Goal: Task Accomplishment & Management: Manage account settings

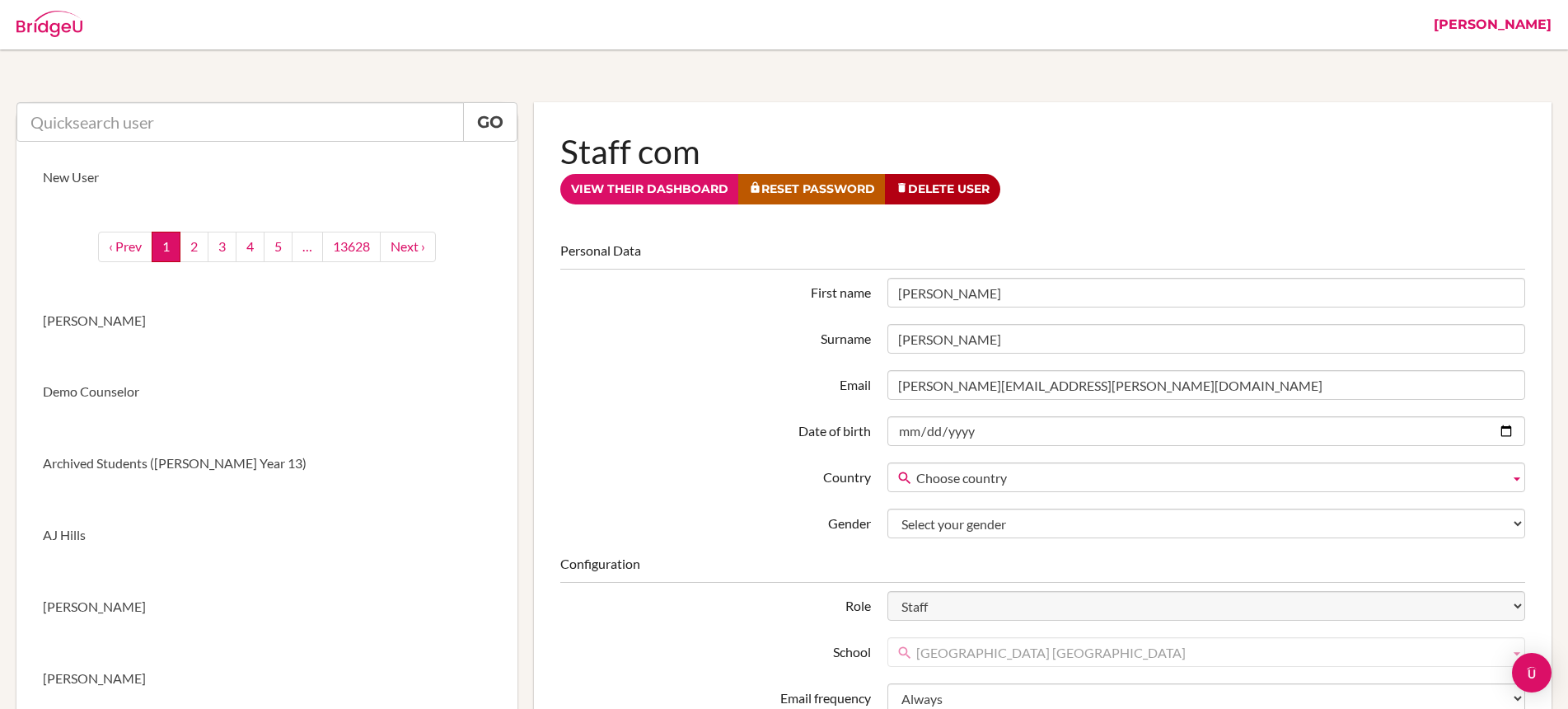
drag, startPoint x: 1527, startPoint y: 26, endPoint x: 1509, endPoint y: 38, distance: 21.6
click at [1527, 26] on link "[PERSON_NAME]" at bounding box center [1492, 24] width 134 height 49
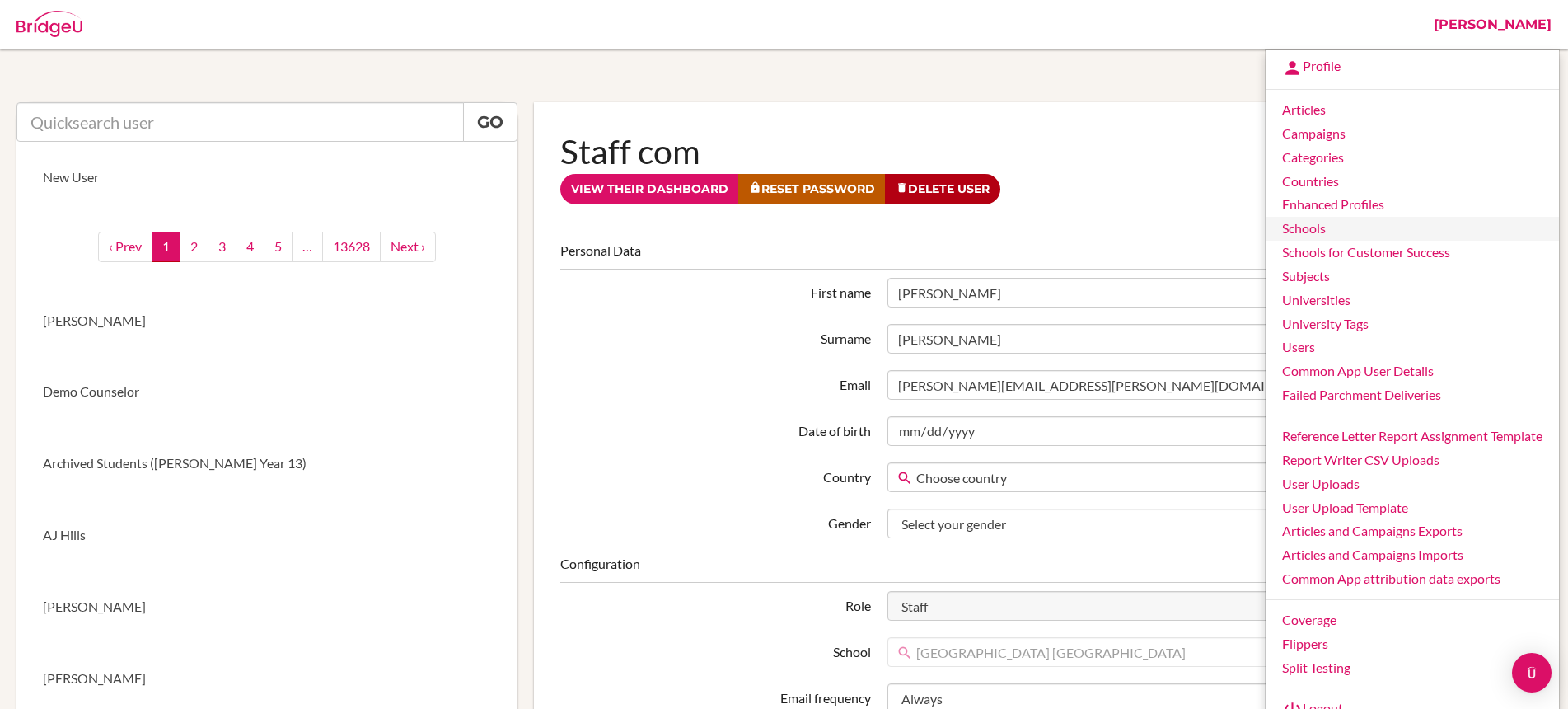
click at [1333, 227] on link "Schools" at bounding box center [1412, 229] width 294 height 24
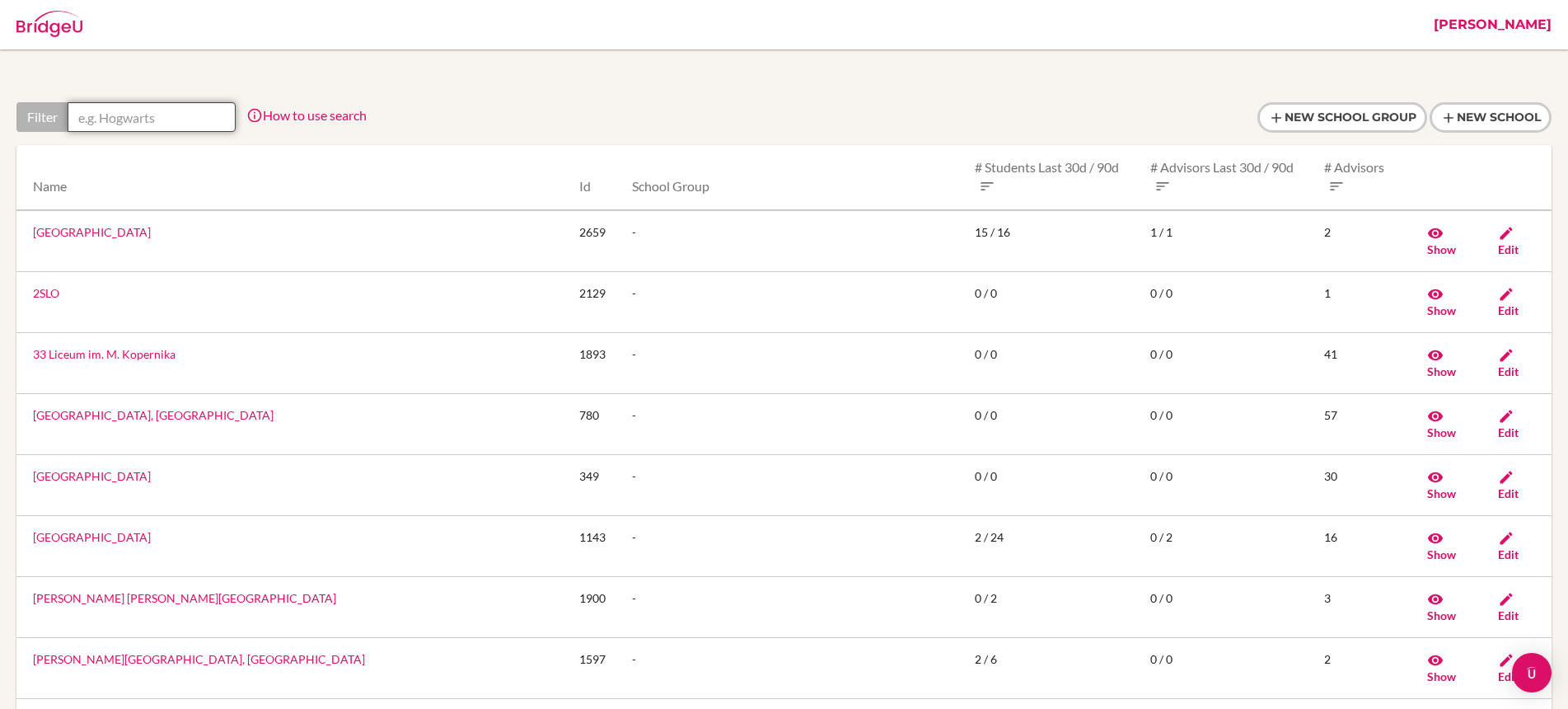
click at [104, 114] on input "text" at bounding box center [151, 117] width 168 height 30
paste input "[GEOGRAPHIC_DATA]"
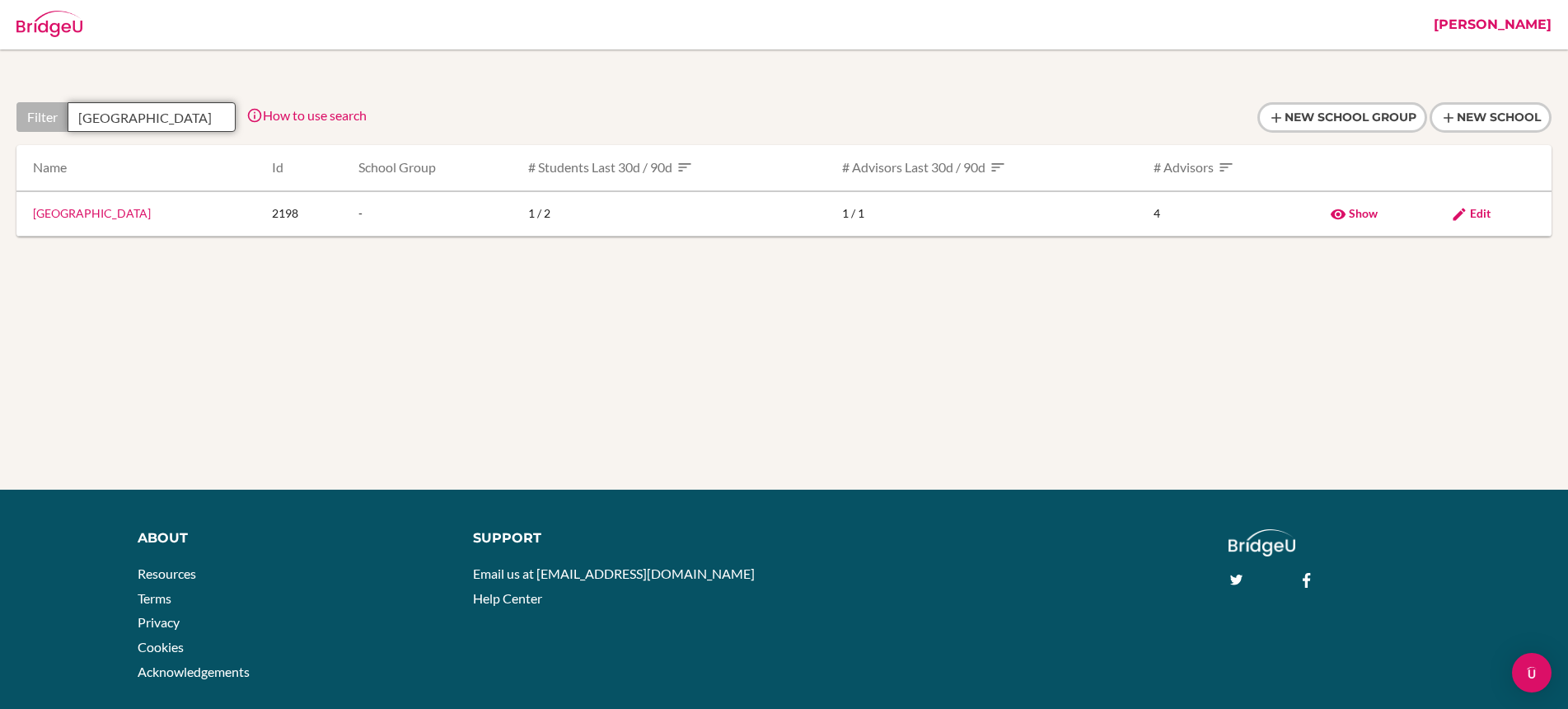
scroll to position [0, 42]
type input "[GEOGRAPHIC_DATA]"
click at [1491, 212] on span "Edit" at bounding box center [1480, 213] width 21 height 14
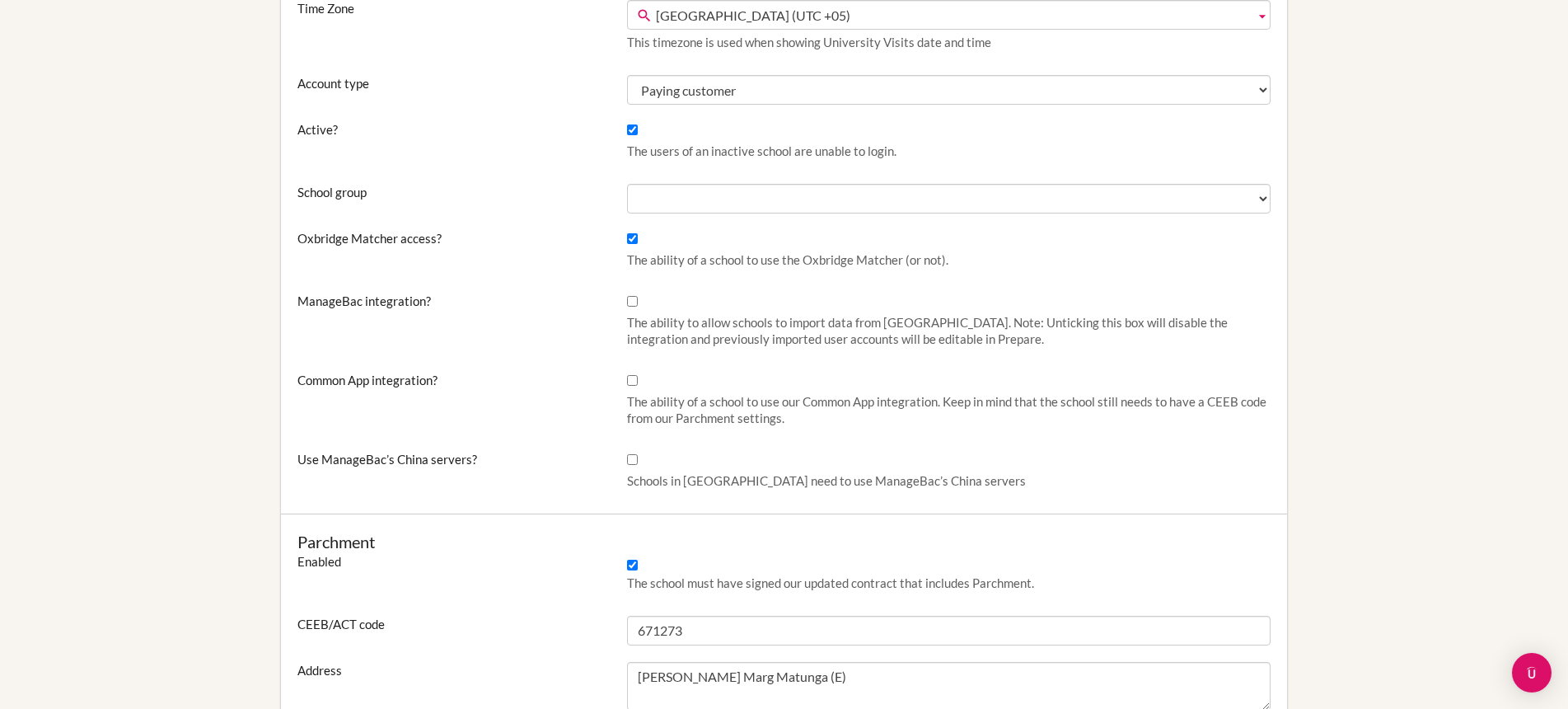
scroll to position [517, 0]
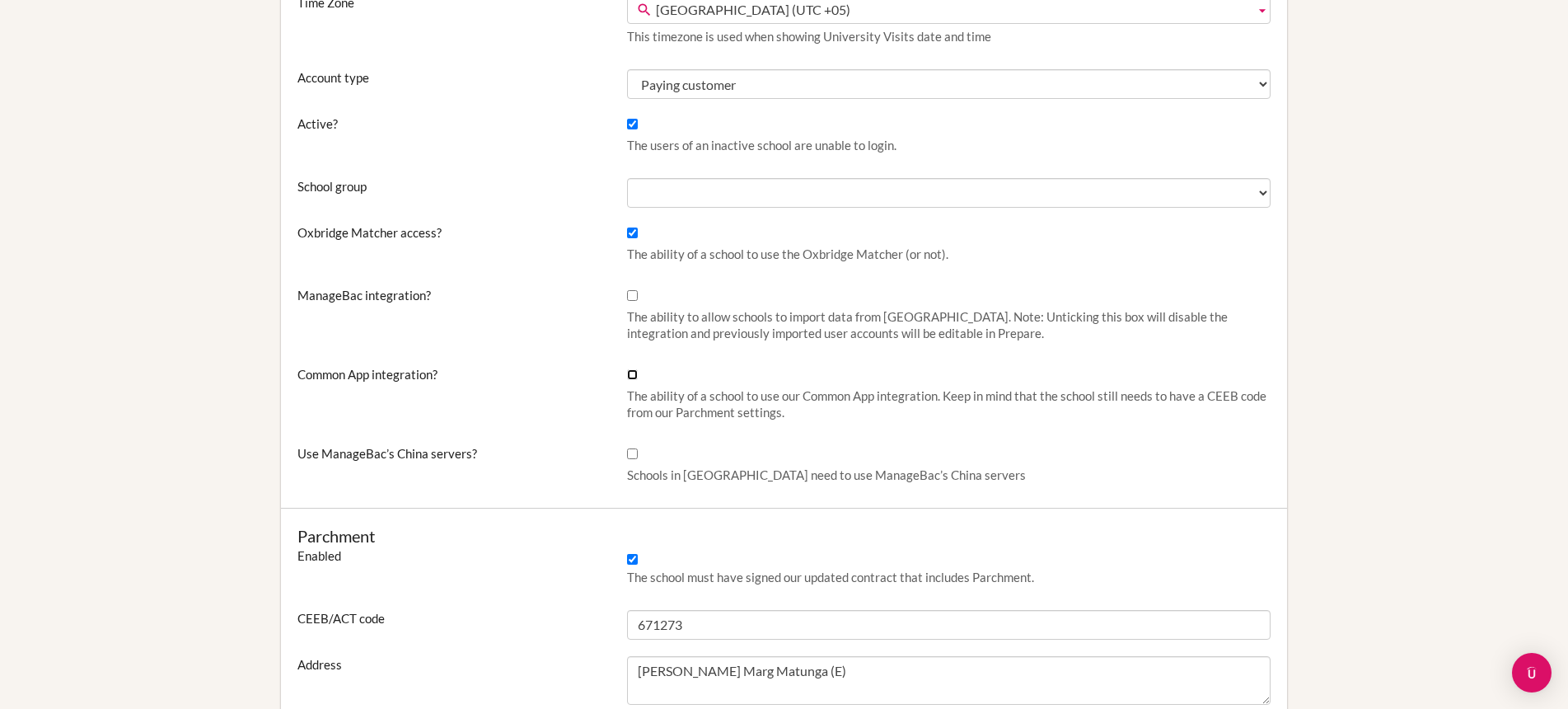
drag, startPoint x: 629, startPoint y: 374, endPoint x: 648, endPoint y: 376, distance: 19.1
click at [628, 374] on input "Common App integration?" at bounding box center [632, 374] width 11 height 11
checkbox input "true"
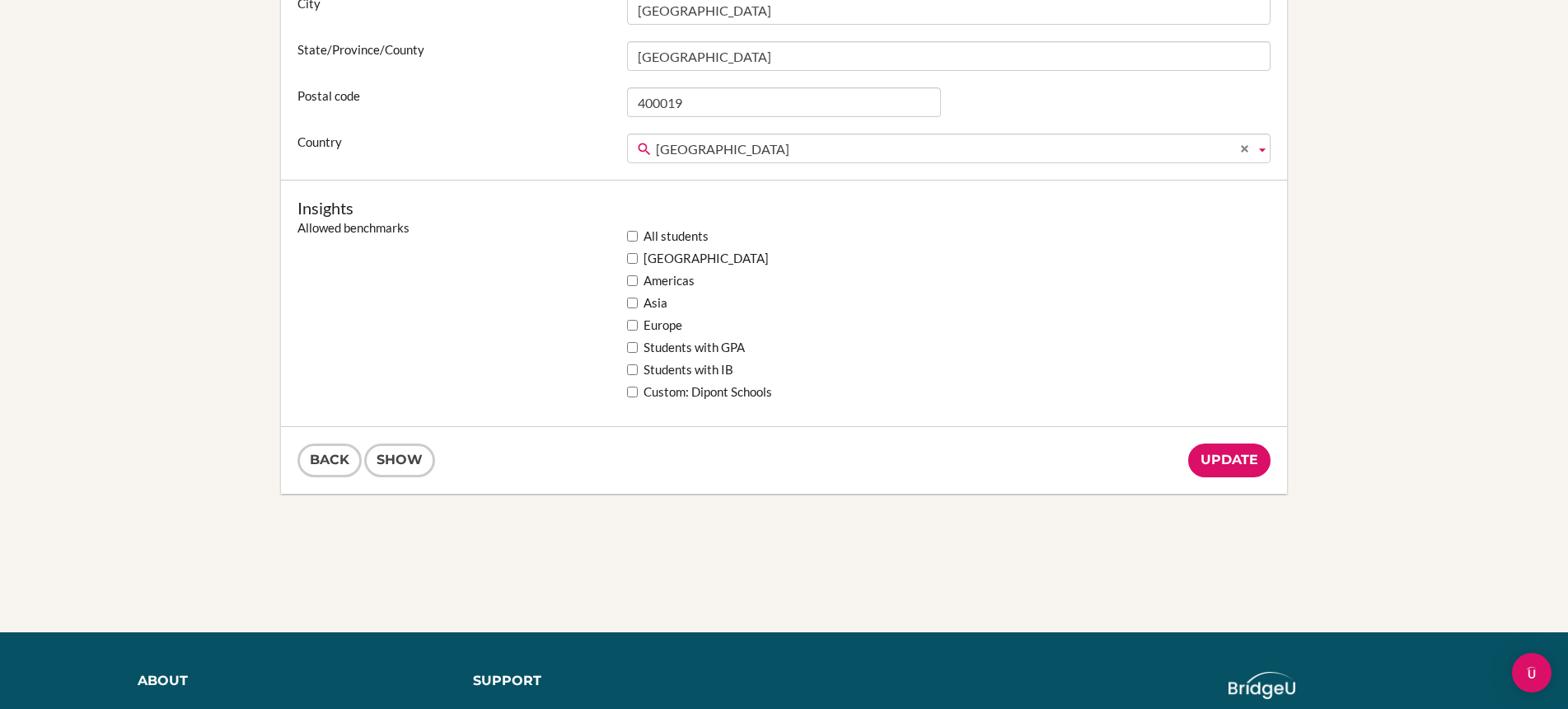
scroll to position [1245, 0]
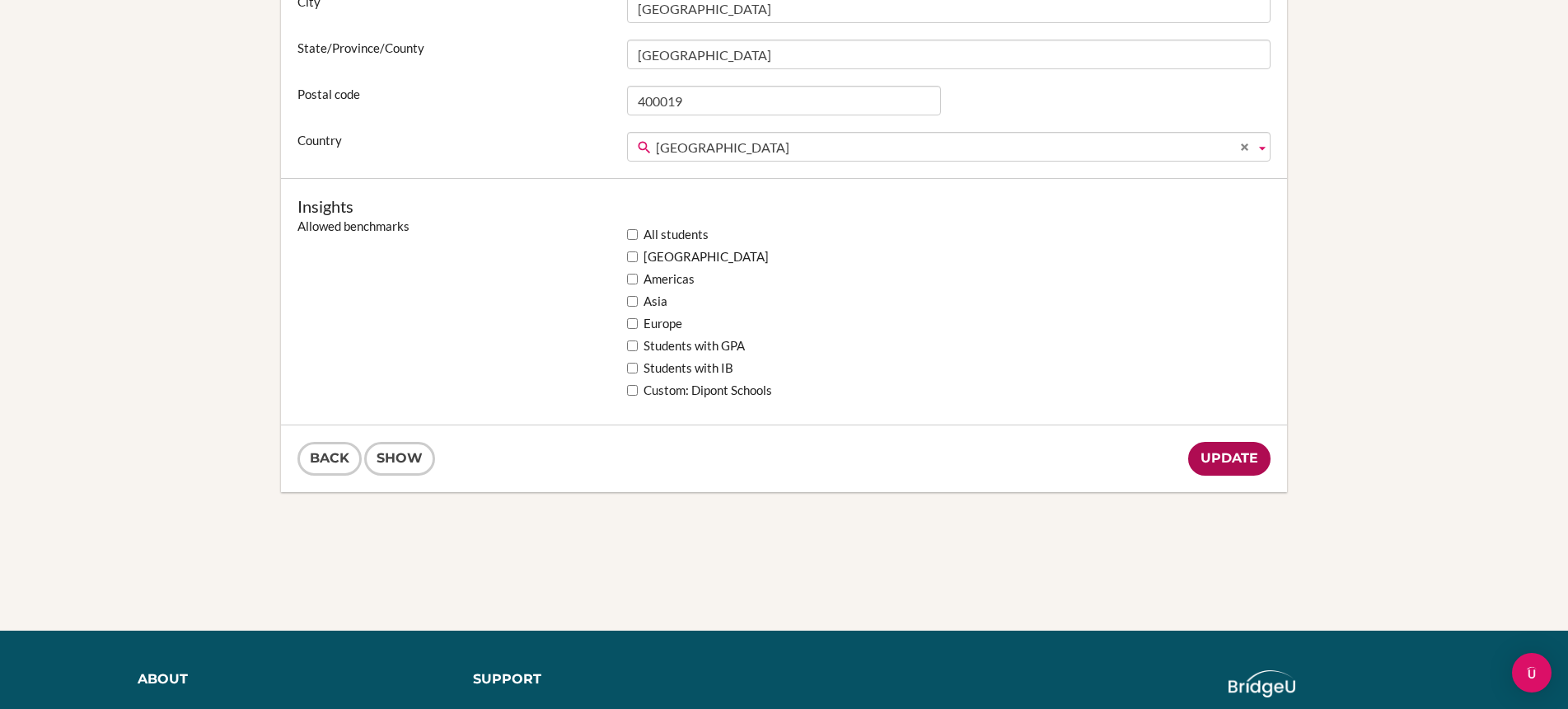
click at [1217, 468] on input "Update" at bounding box center [1229, 459] width 82 height 34
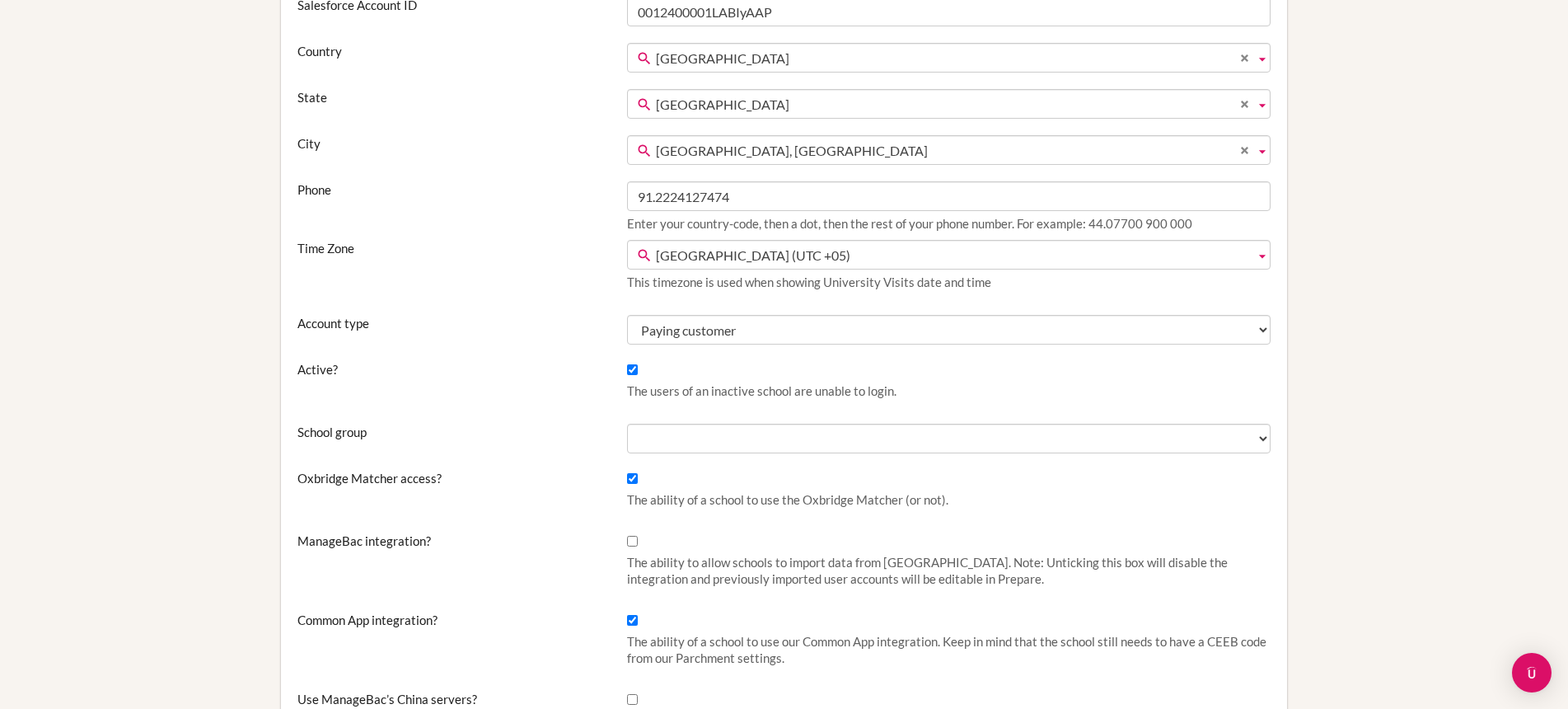
scroll to position [0, 0]
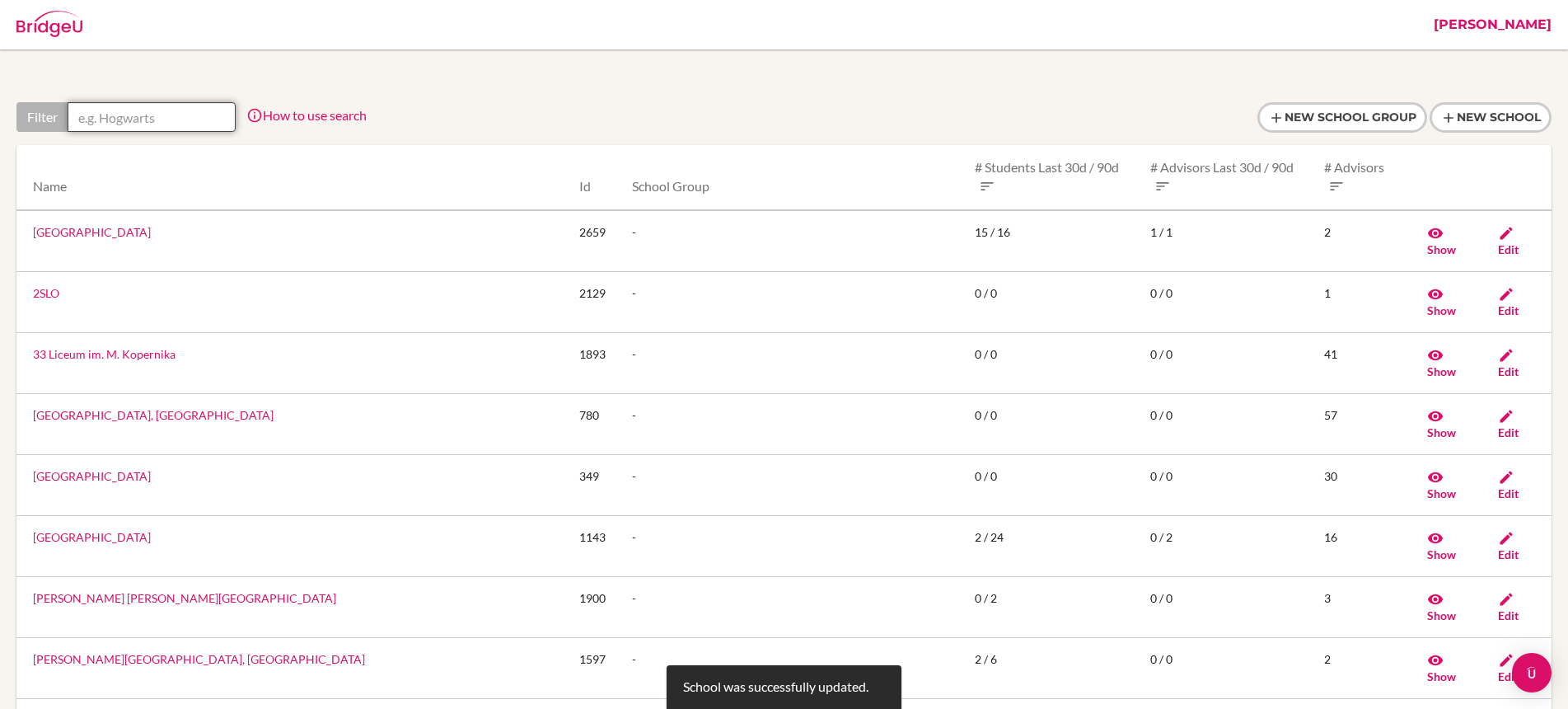
click at [203, 114] on input "text" at bounding box center [151, 117] width 168 height 30
paste input "[GEOGRAPHIC_DATA]"
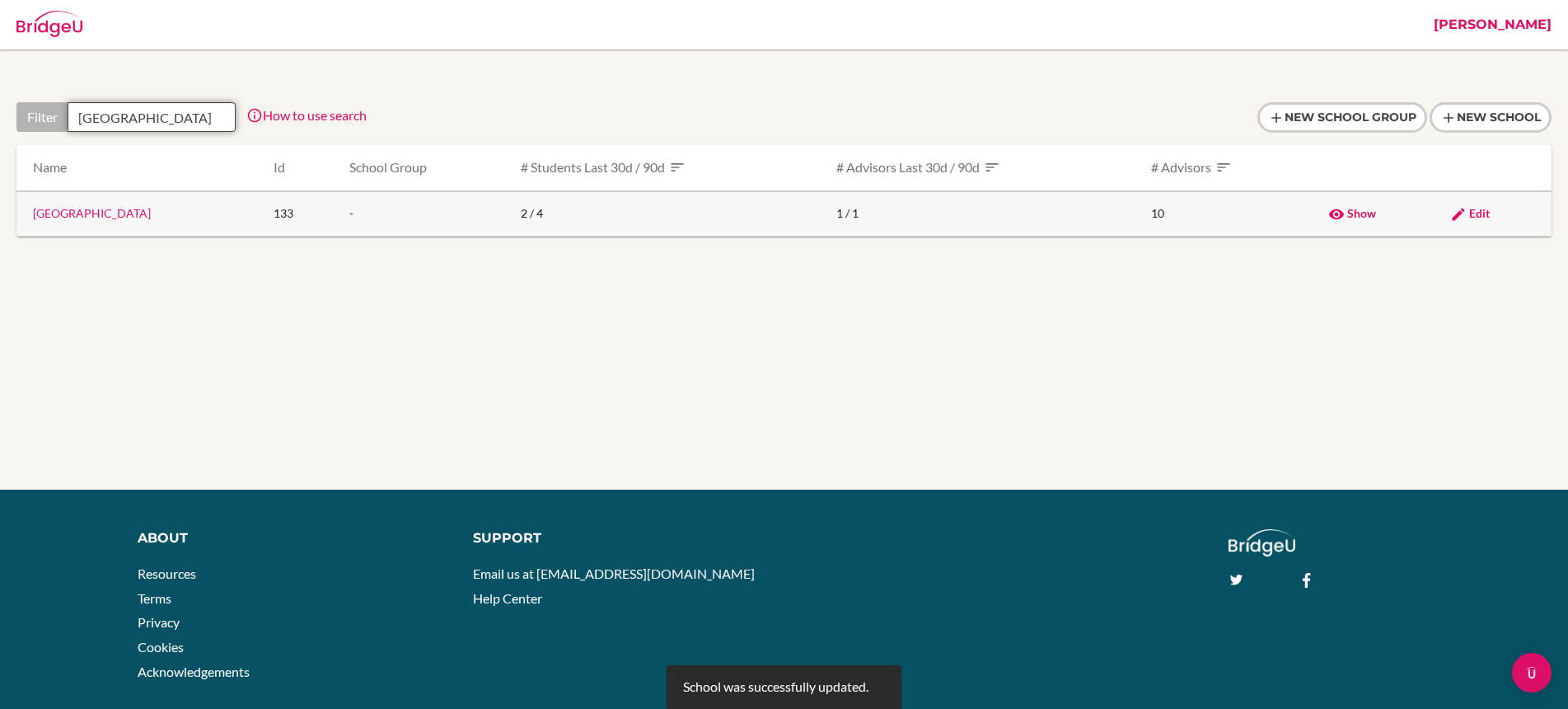
type input "[GEOGRAPHIC_DATA]"
click at [1479, 210] on span "Edit" at bounding box center [1479, 213] width 21 height 14
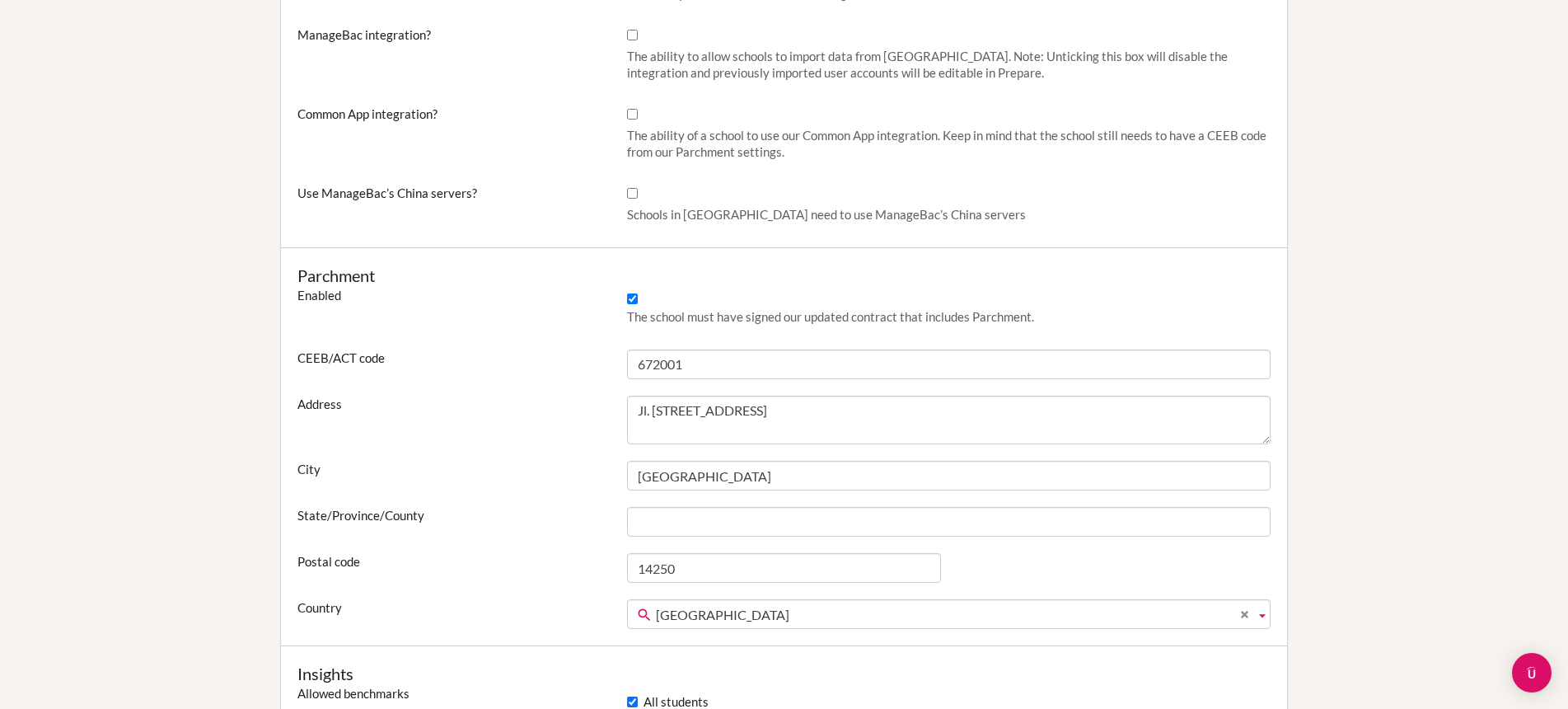
scroll to position [774, 0]
click at [633, 119] on input "Common App integration?" at bounding box center [632, 117] width 11 height 11
checkbox input "true"
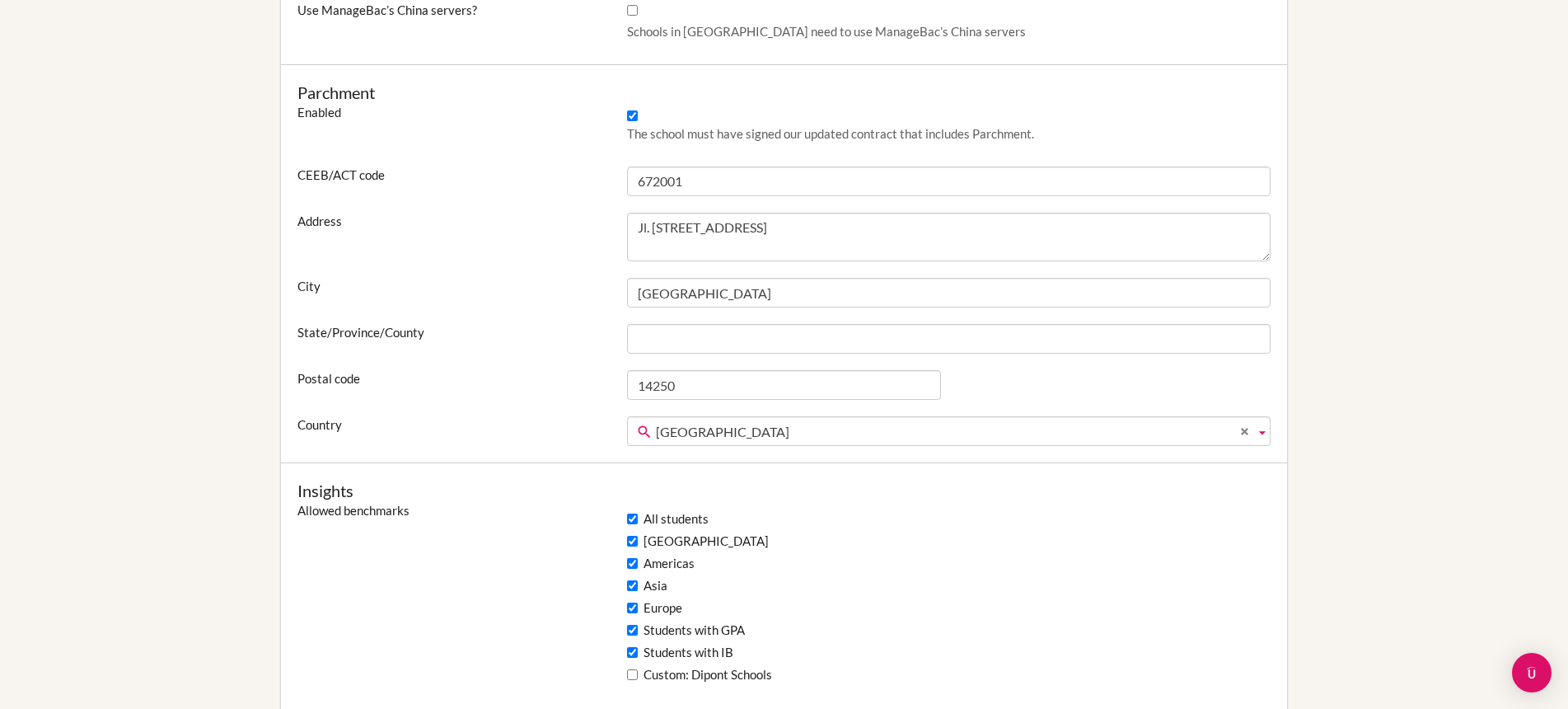
scroll to position [1132, 0]
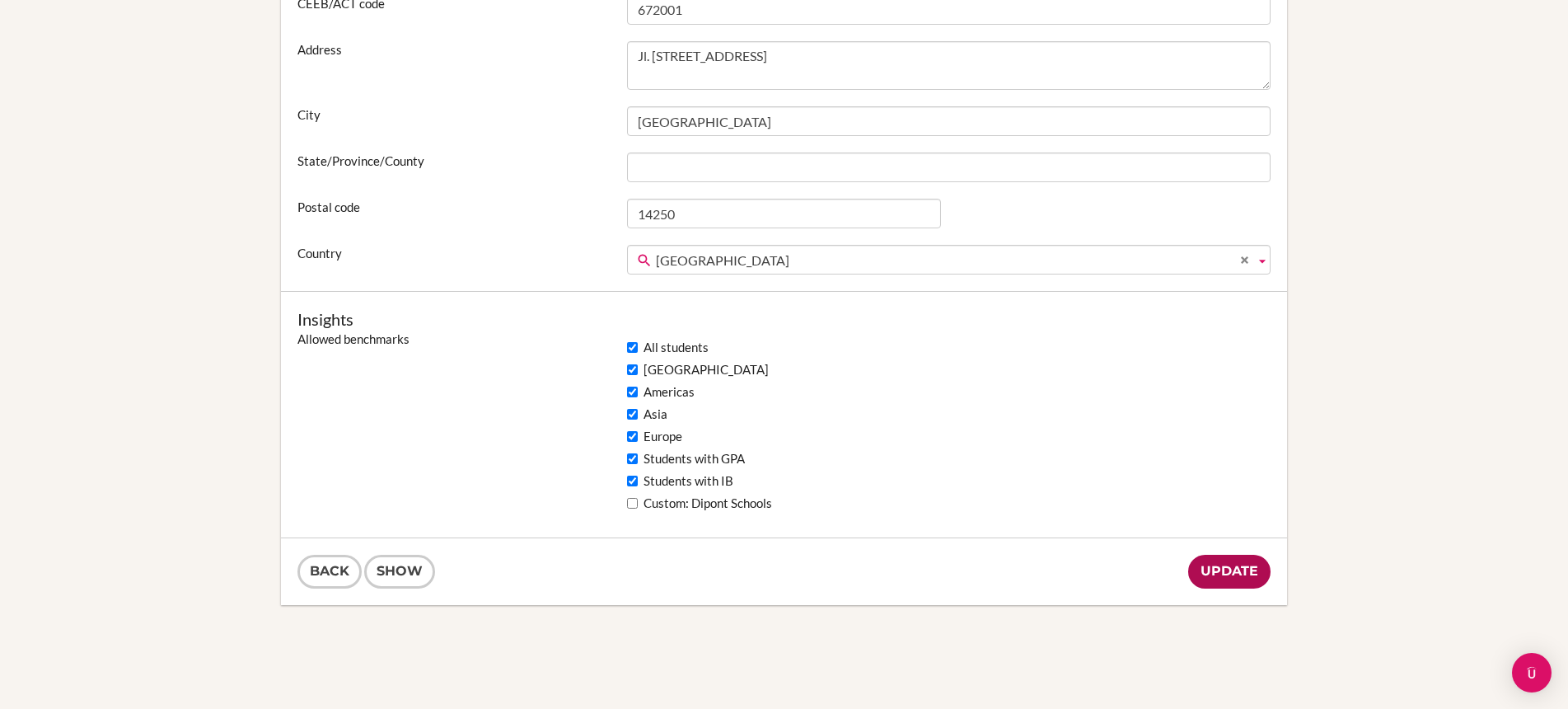
click at [1241, 579] on input "Update" at bounding box center [1229, 572] width 82 height 34
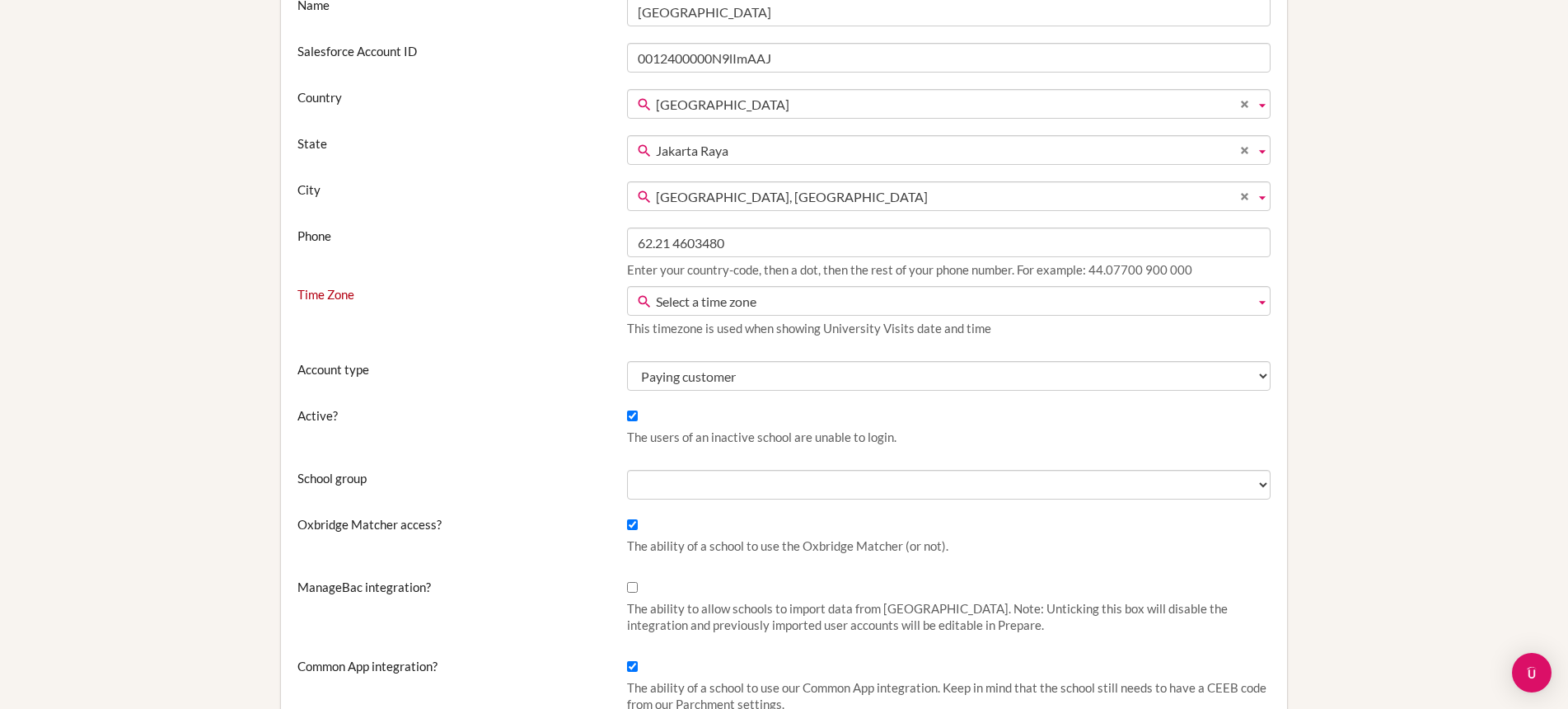
scroll to position [335, 0]
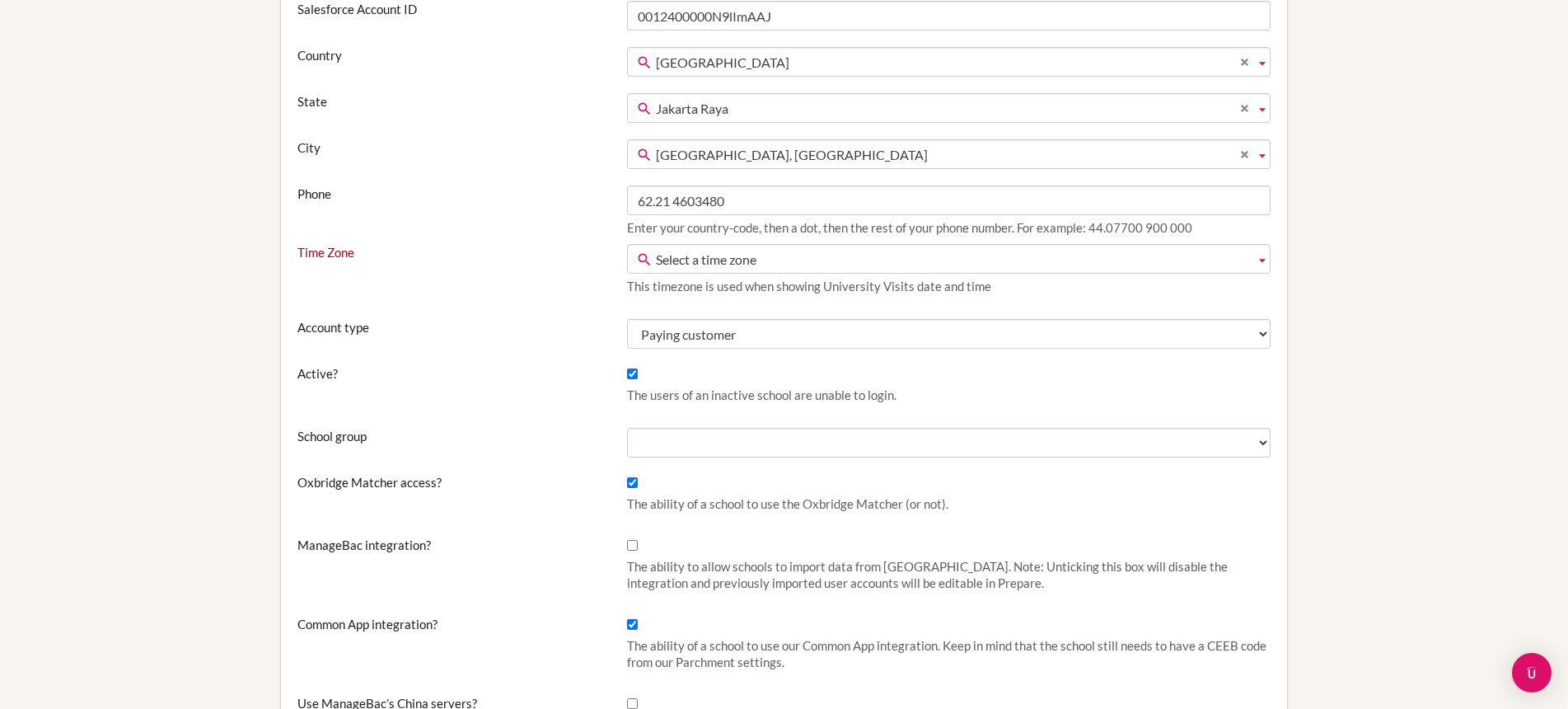
click at [911, 260] on span "Select a time zone" at bounding box center [952, 260] width 592 height 30
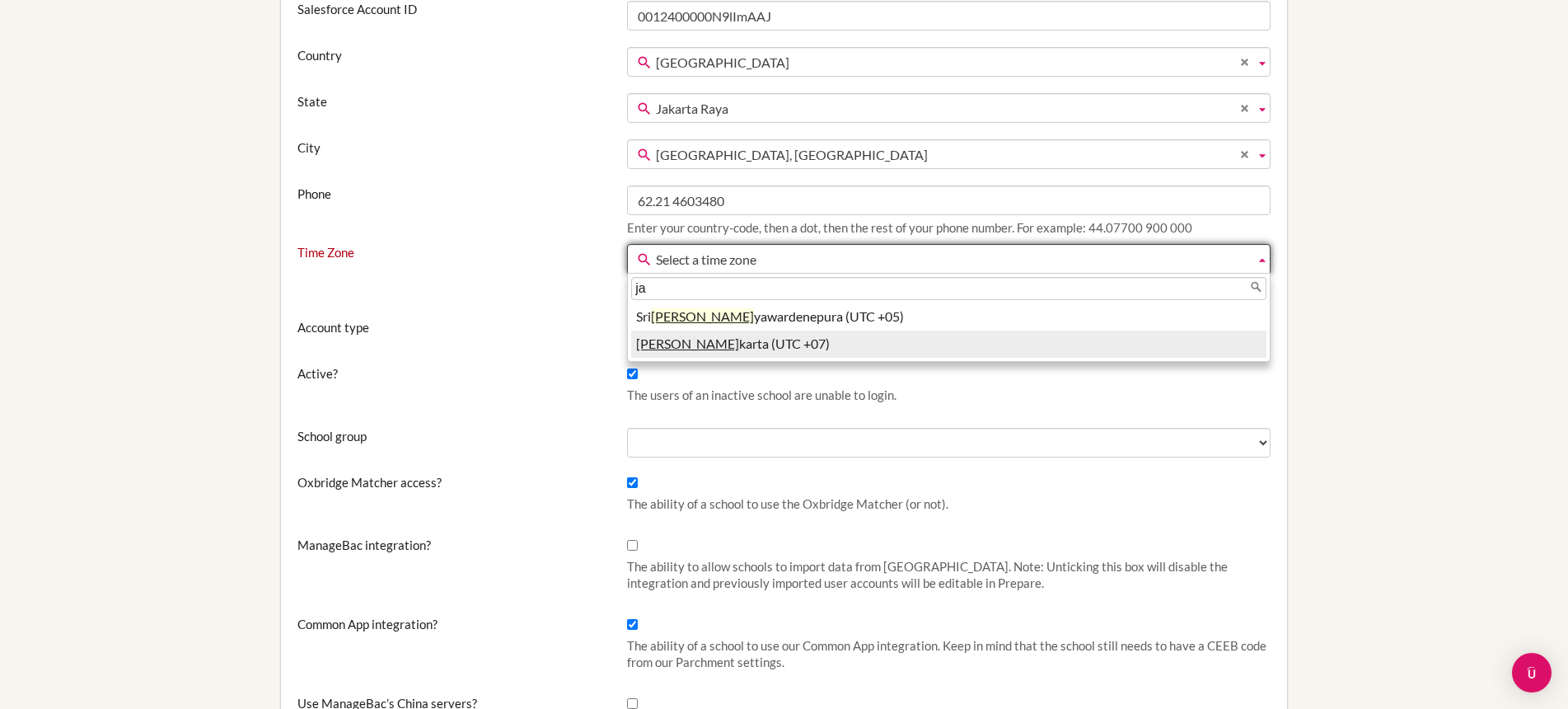
type input "ja"
click at [800, 340] on li "Ja karta (UTC +07)" at bounding box center [949, 344] width 636 height 27
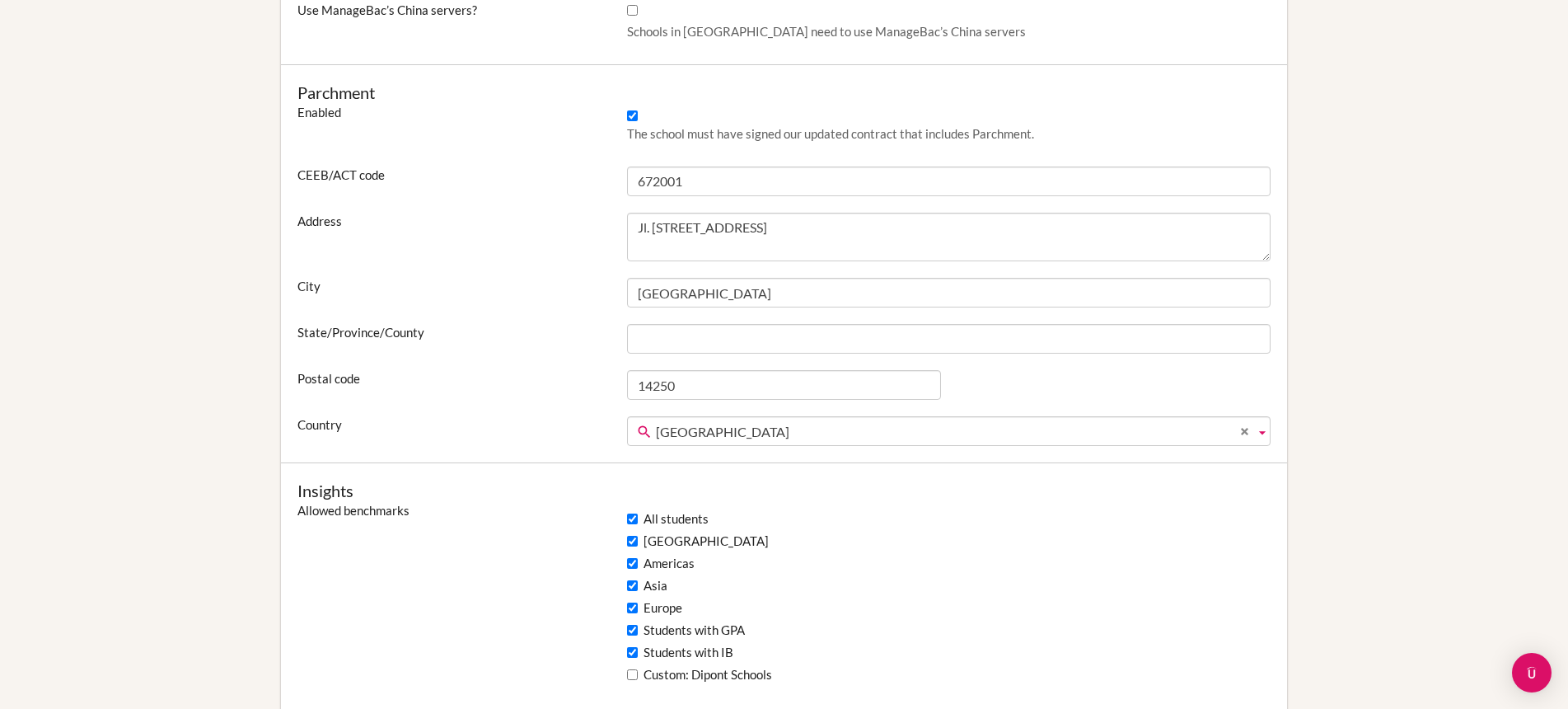
scroll to position [1490, 0]
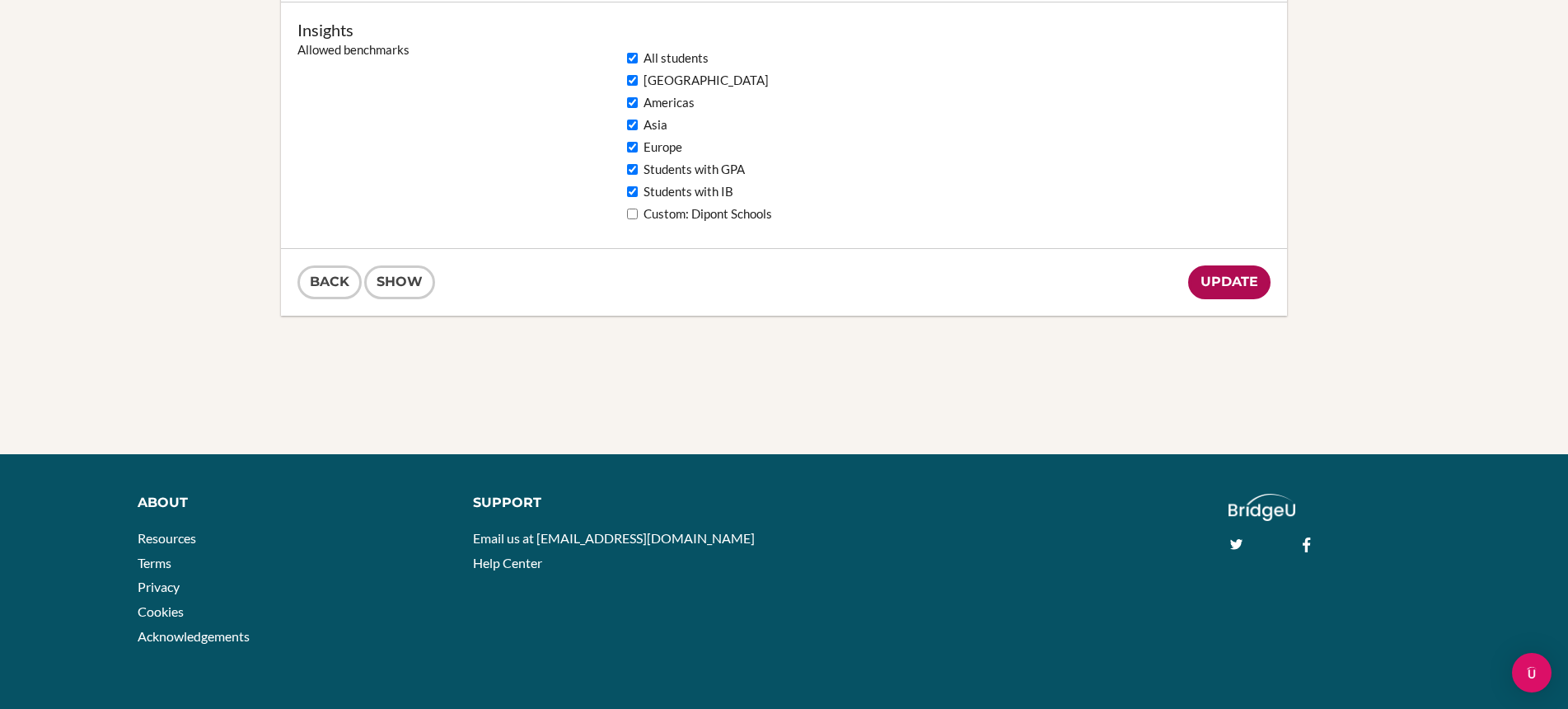
click at [1243, 287] on input "Update" at bounding box center [1229, 282] width 82 height 34
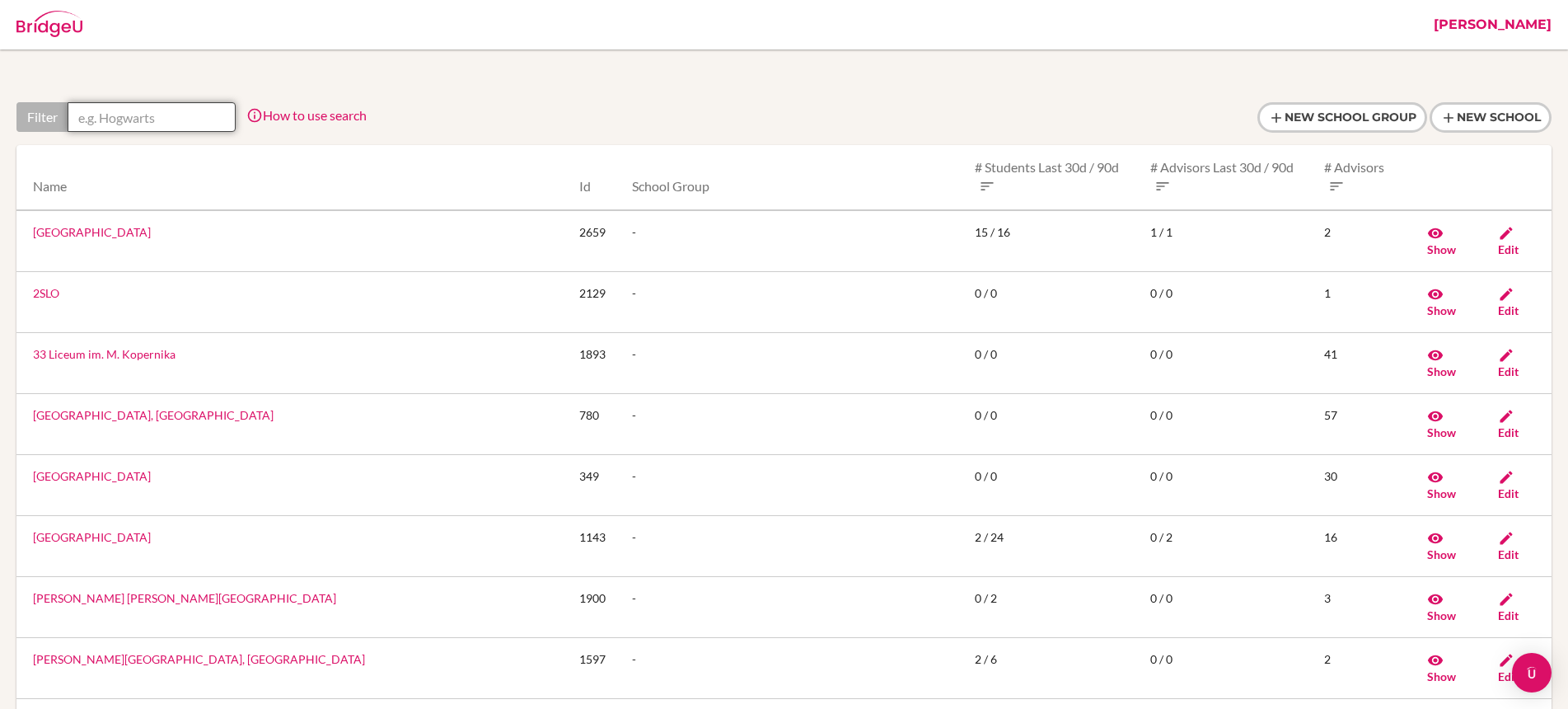
click at [166, 121] on input "text" at bounding box center [151, 117] width 168 height 30
paste input "The Emerald Heights International School"
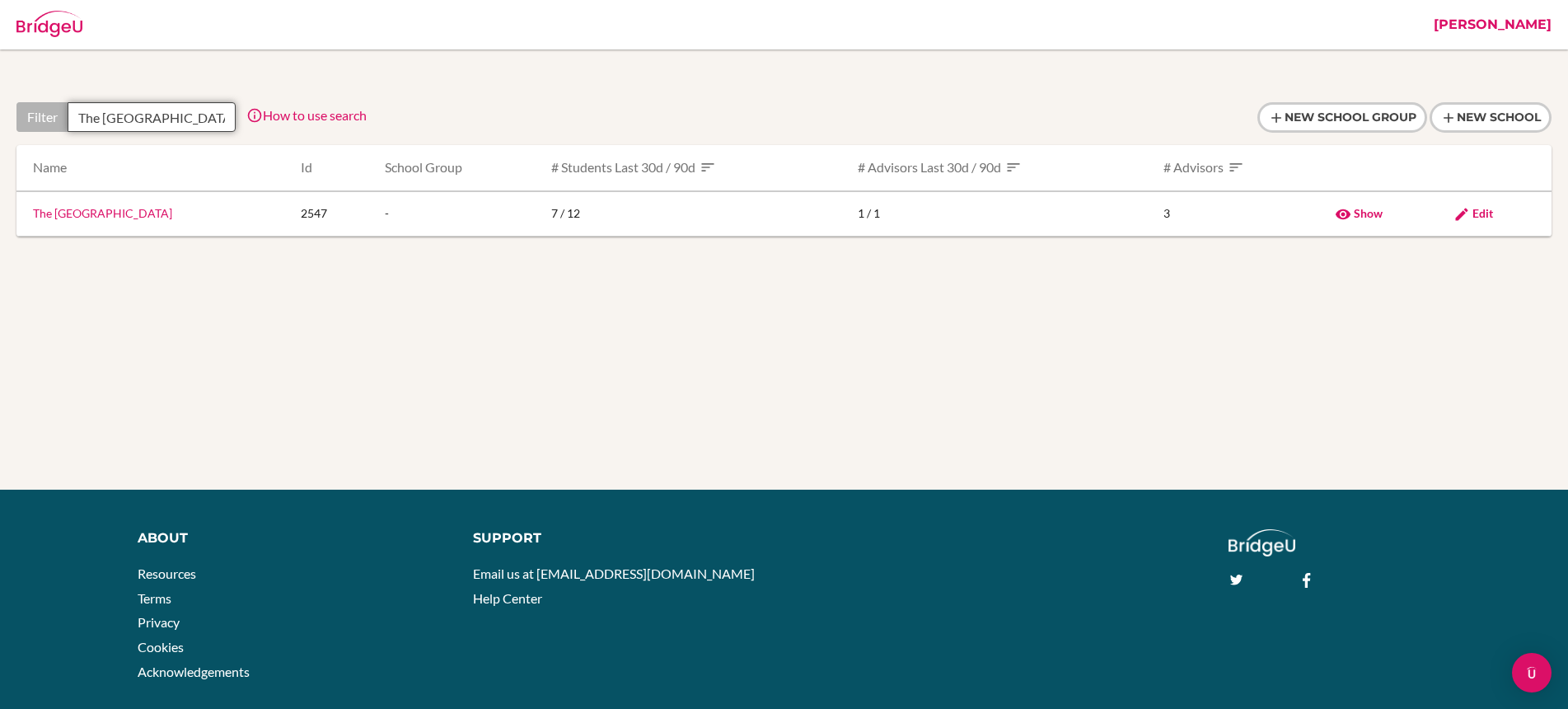
scroll to position [0, 99]
type input "The Emerald Heights International School"
click at [1493, 216] on span "Edit" at bounding box center [1482, 213] width 21 height 14
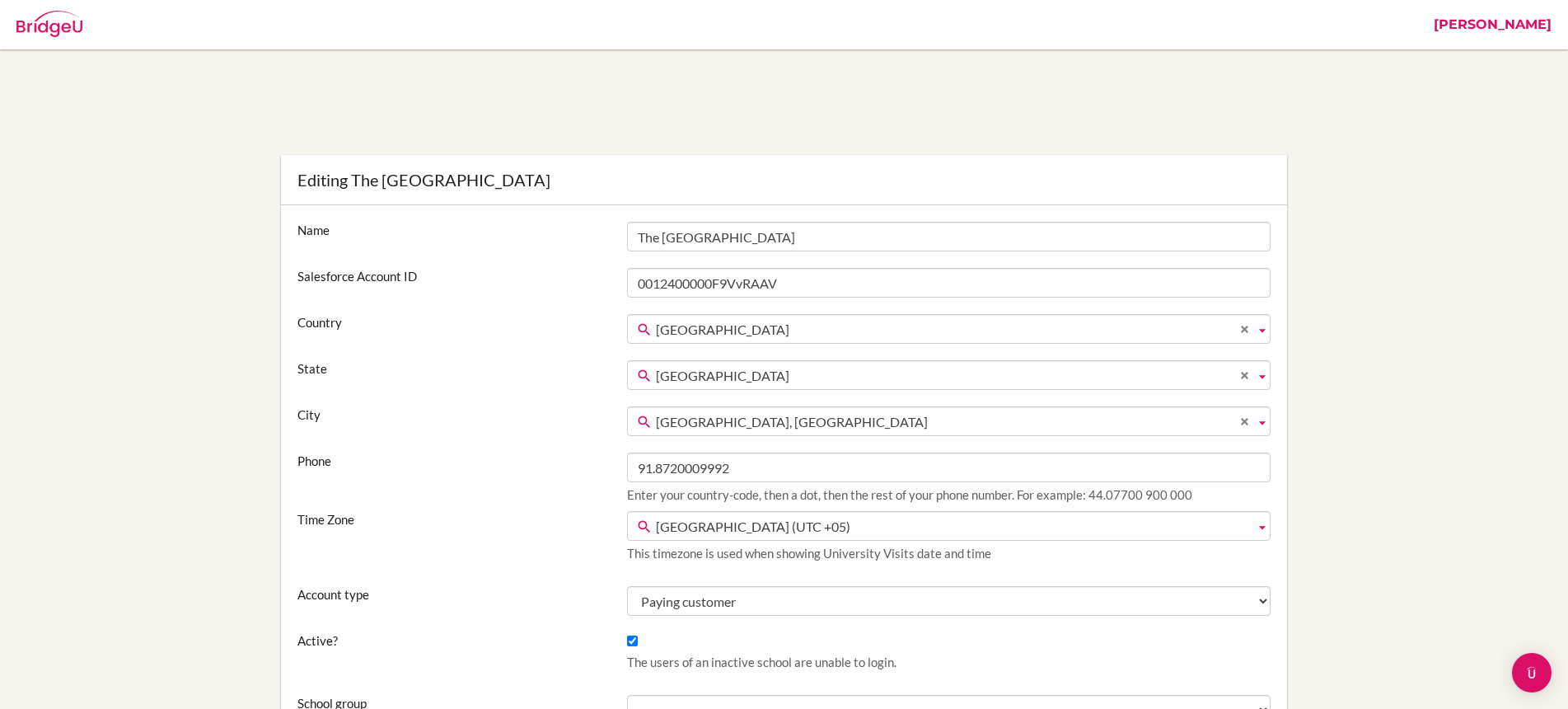
click at [1504, 21] on link "[PERSON_NAME]" at bounding box center [1492, 24] width 134 height 49
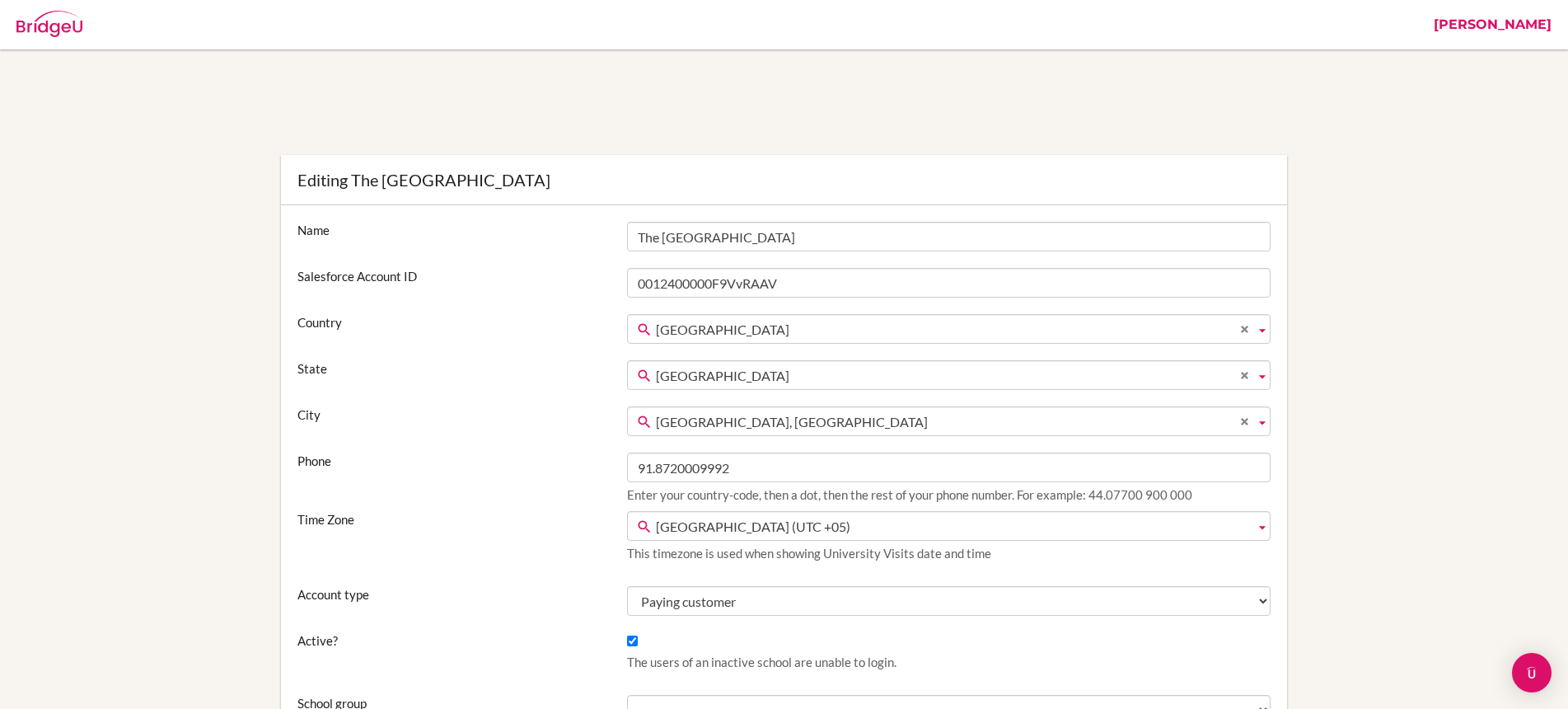
click at [1503, 20] on link "[PERSON_NAME]" at bounding box center [1492, 24] width 134 height 49
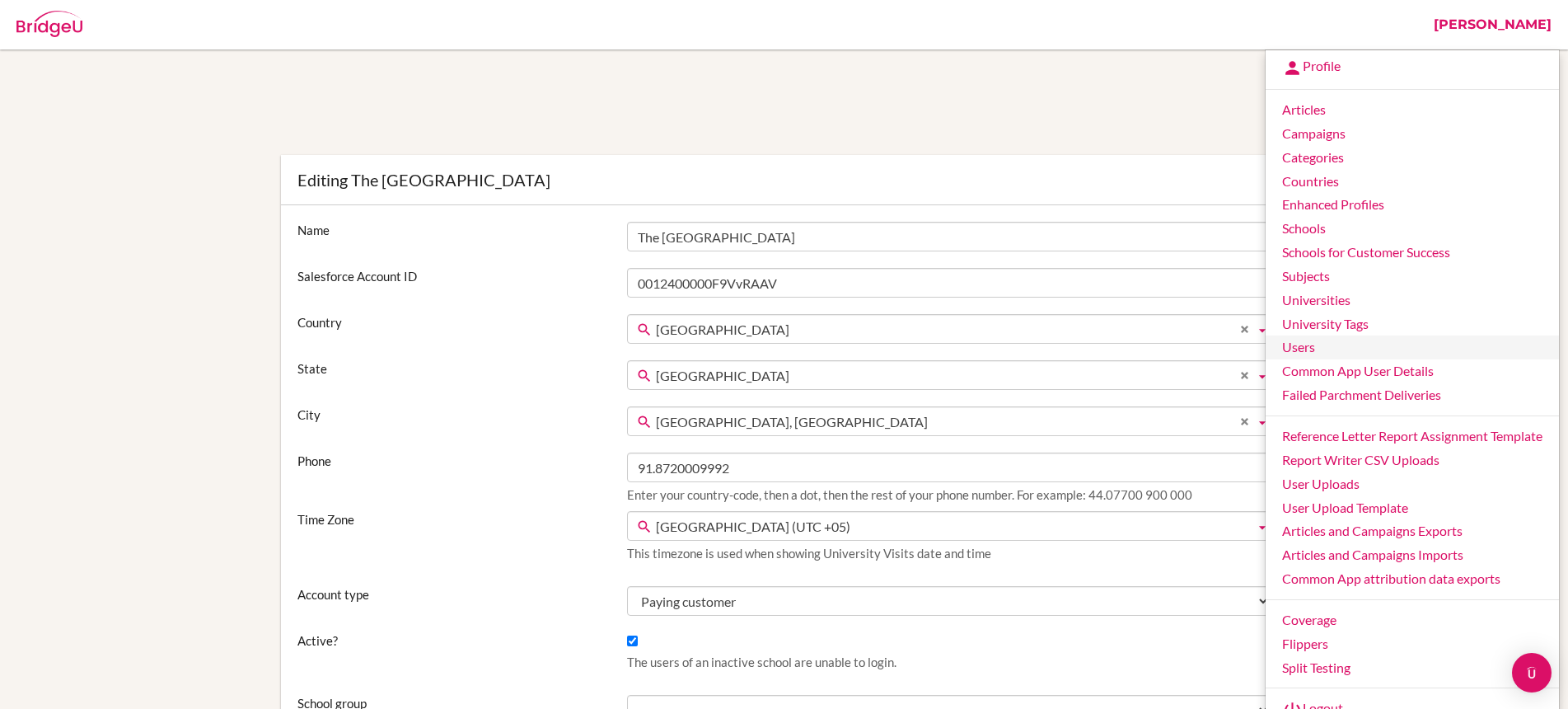
click at [1328, 344] on link "Users" at bounding box center [1412, 347] width 294 height 24
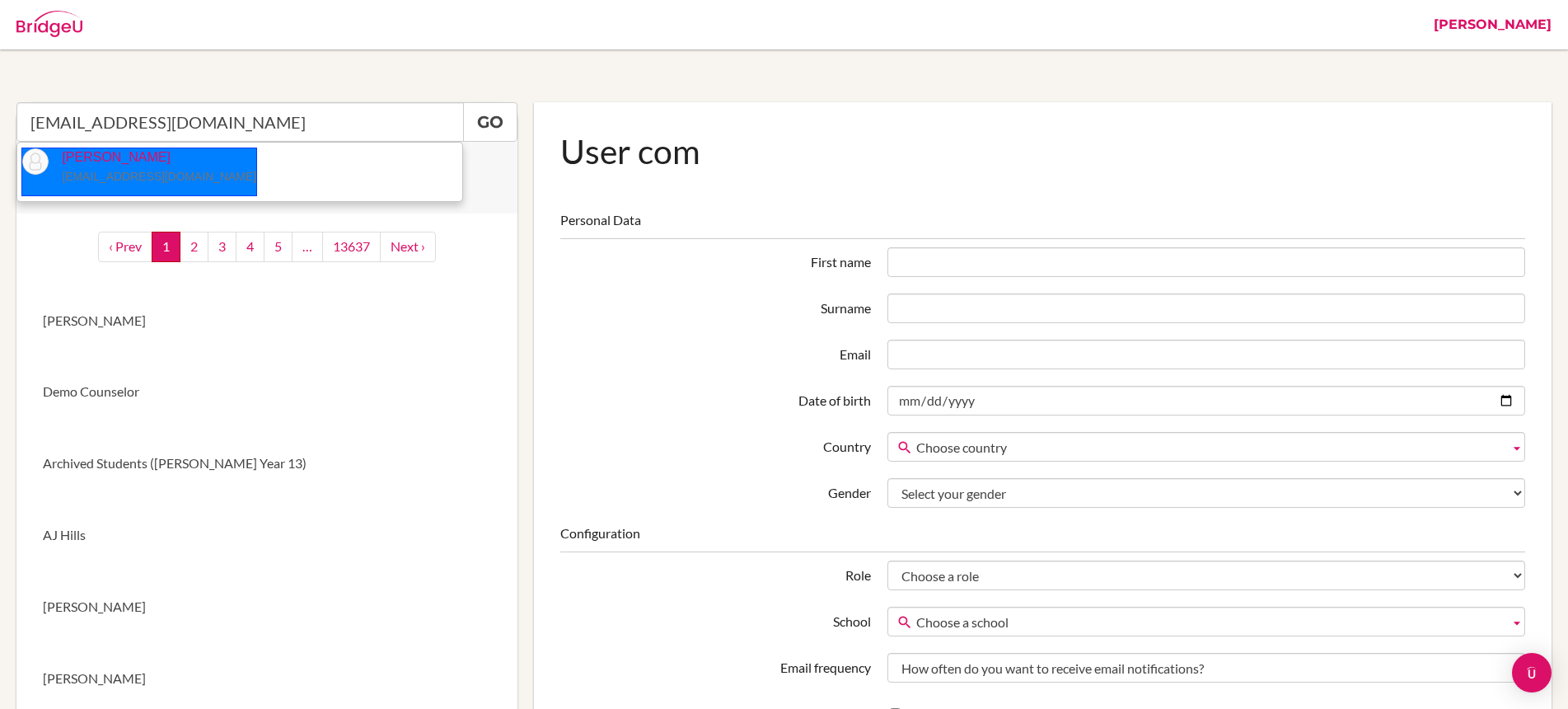
click at [151, 170] on small "[EMAIL_ADDRESS][DOMAIN_NAME]" at bounding box center [159, 176] width 195 height 13
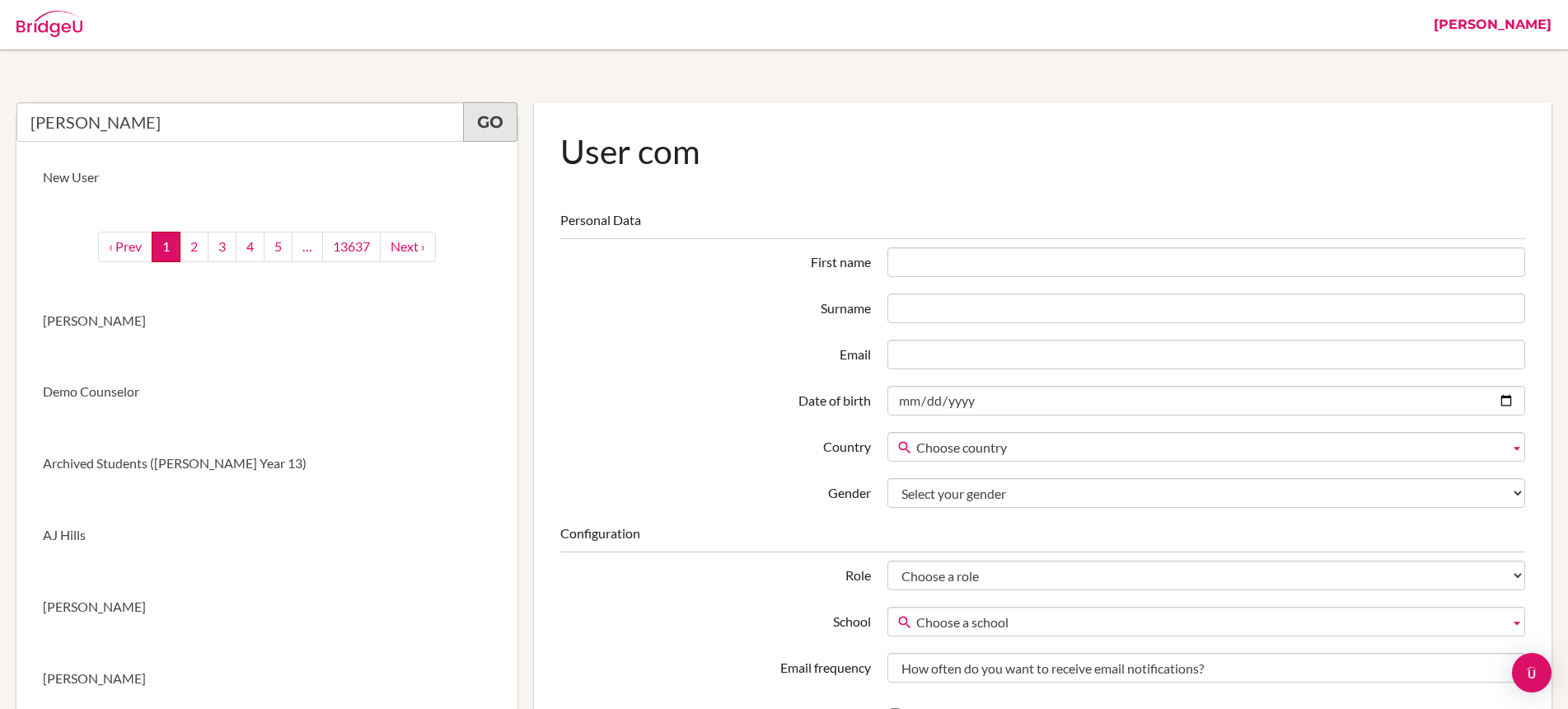
type input "[PERSON_NAME]"
click at [480, 132] on link "Go" at bounding box center [490, 122] width 54 height 40
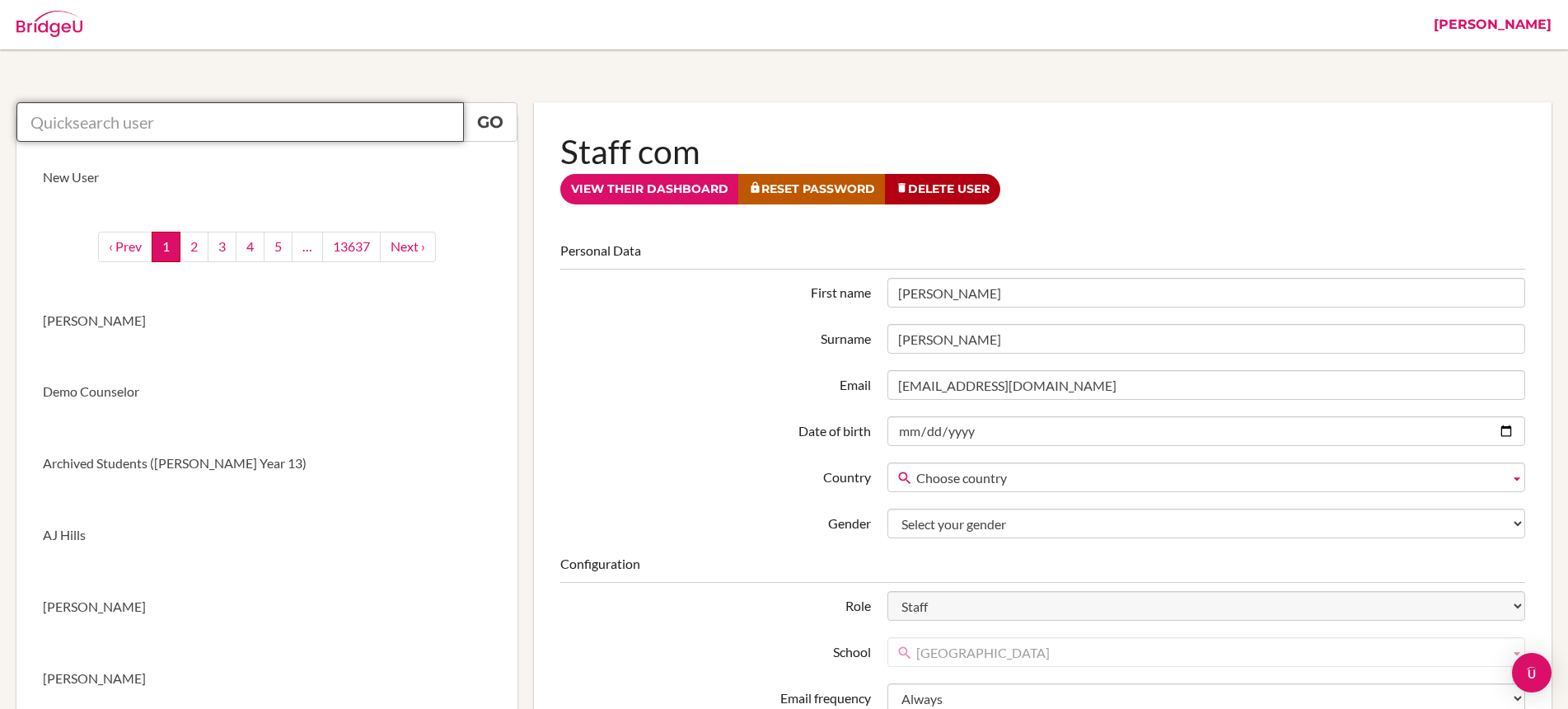
click at [329, 117] on input "text" at bounding box center [240, 122] width 448 height 40
paste input "[EMAIL_ADDRESS][DOMAIN_NAME]"
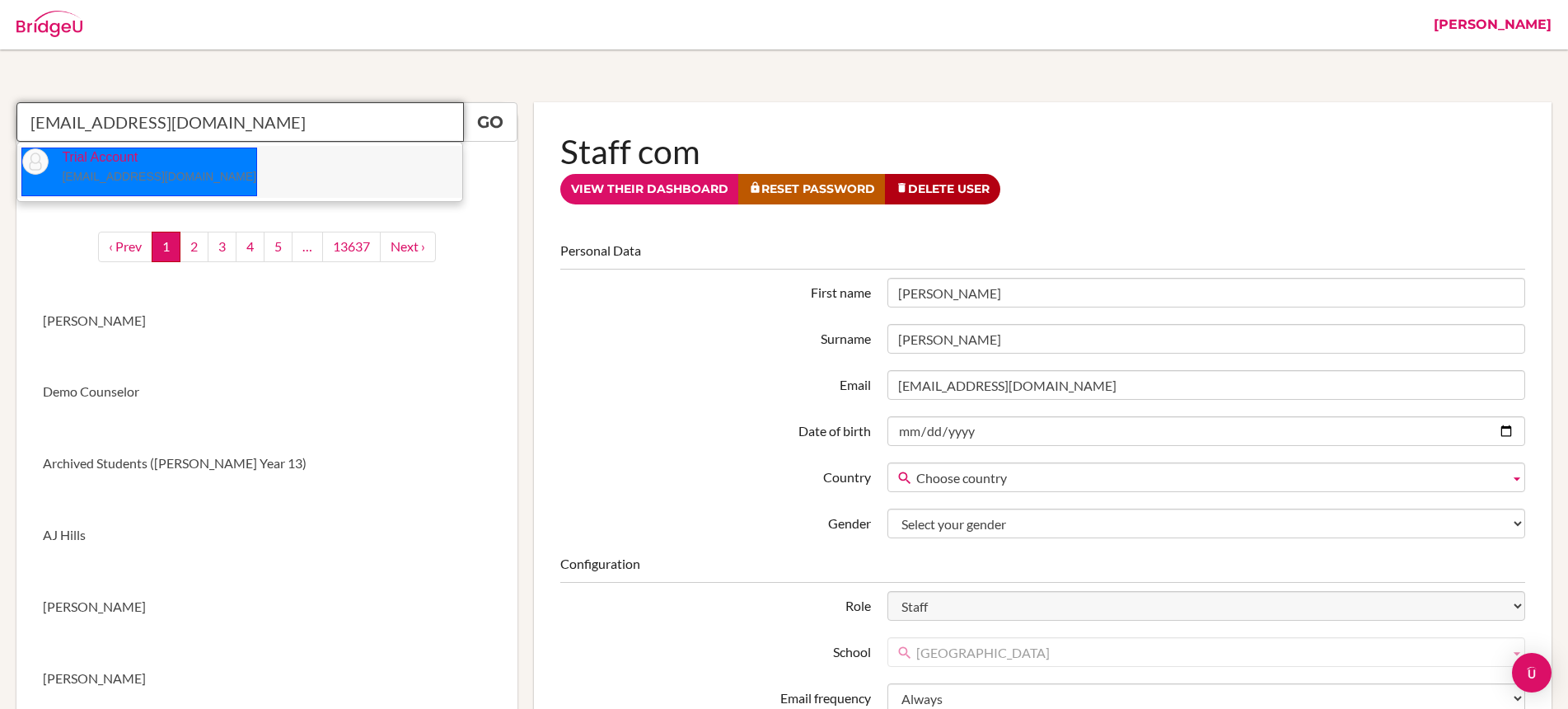
click at [111, 166] on p "Trial Account wilya.dhestina@beaconacademy.net" at bounding box center [152, 167] width 208 height 38
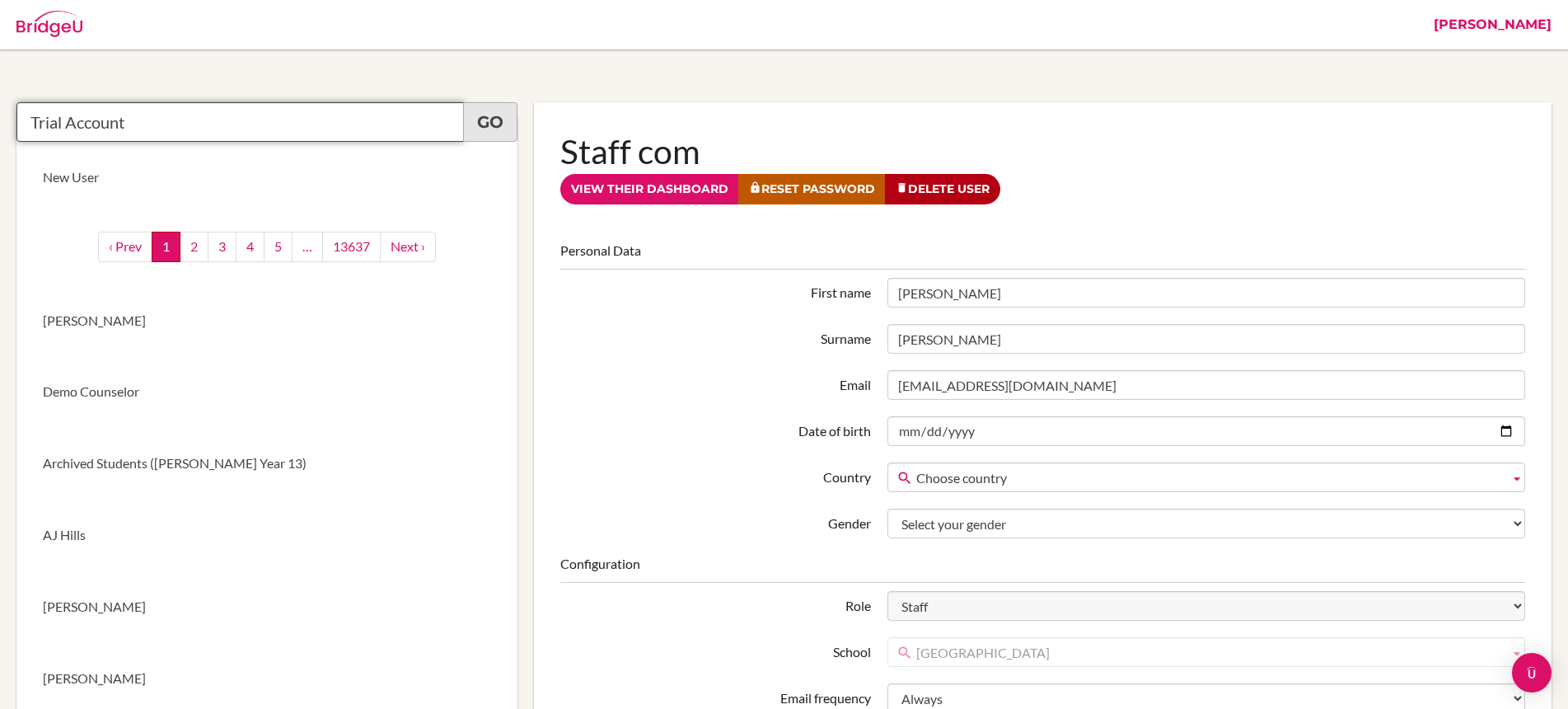
type input "Trial Account"
click at [479, 128] on link "Go" at bounding box center [490, 122] width 54 height 40
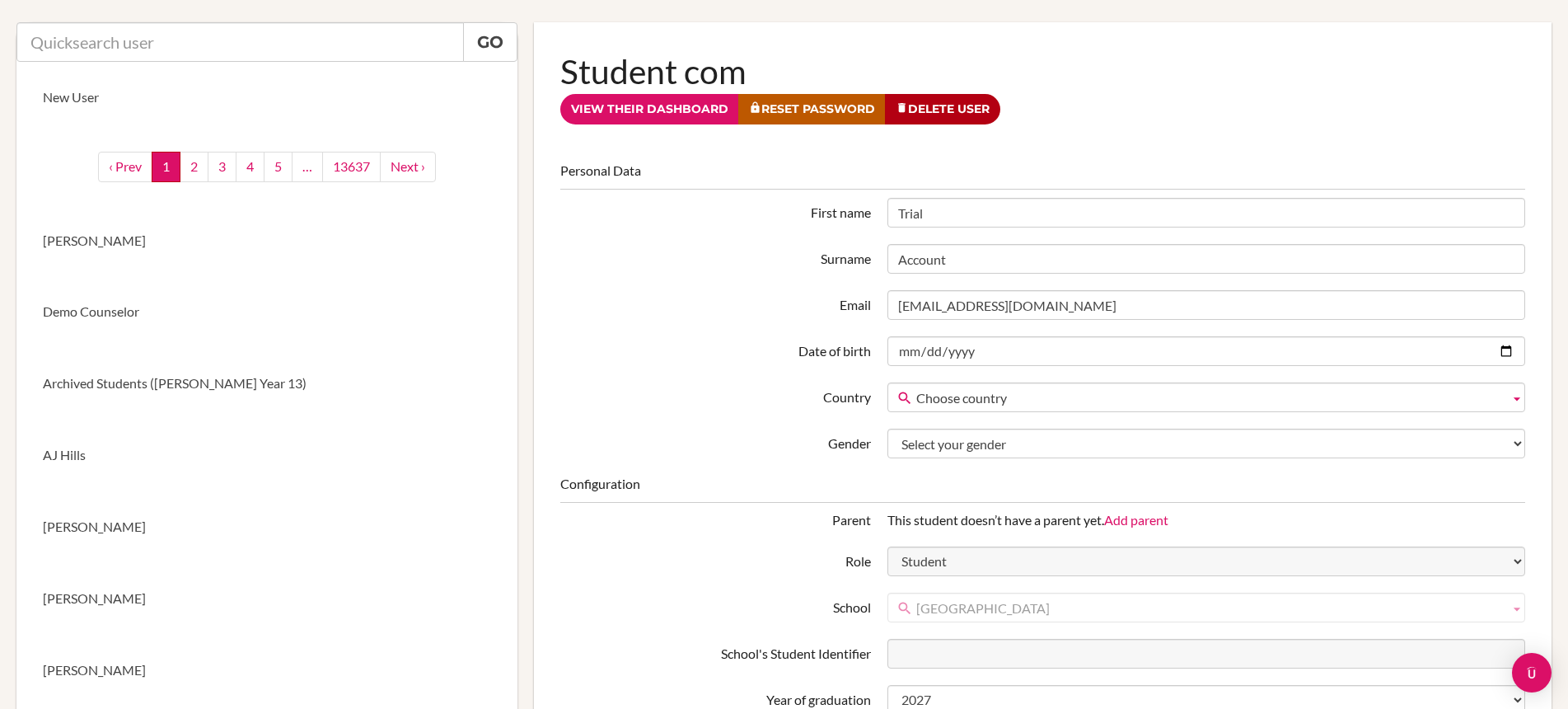
scroll to position [43, 0]
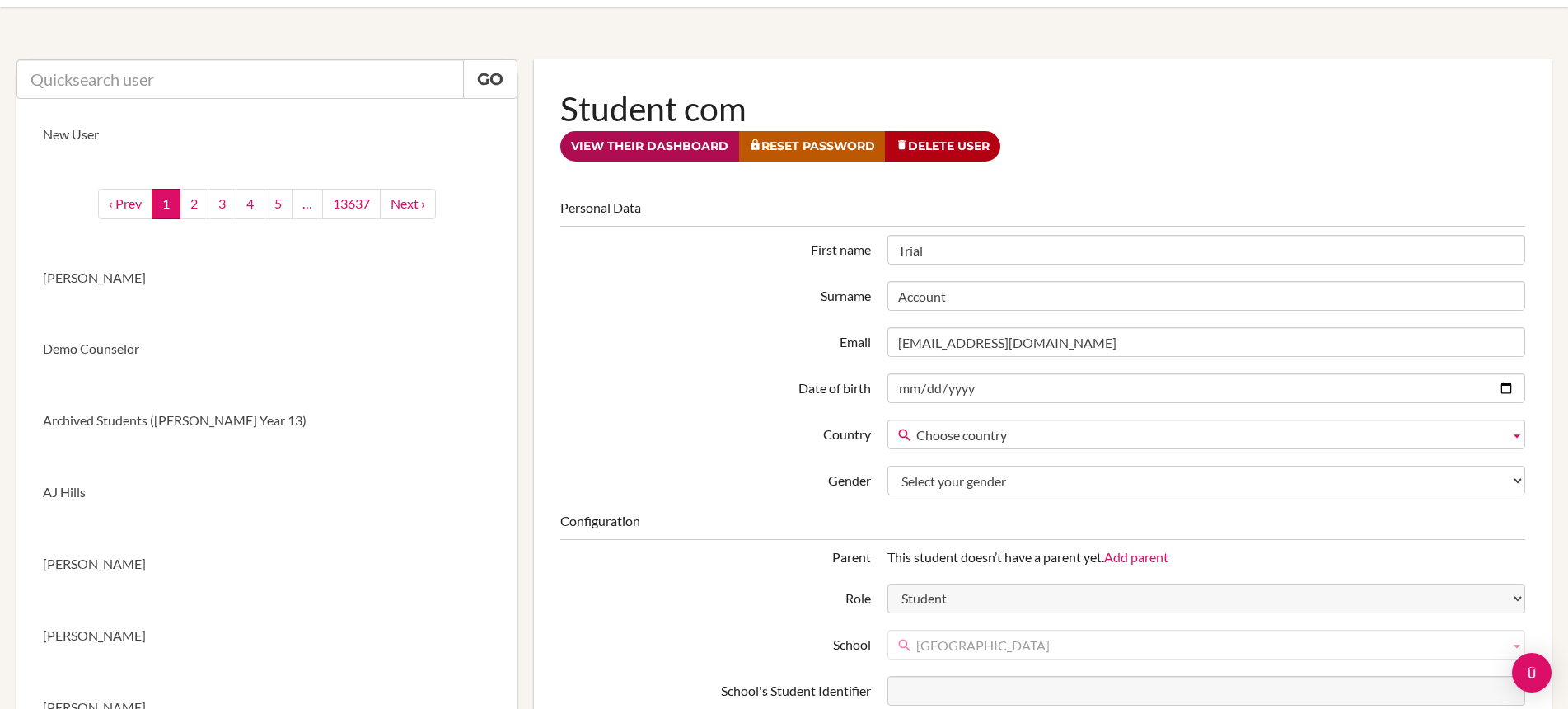
click at [676, 141] on link "View their dashboard" at bounding box center [650, 146] width 179 height 31
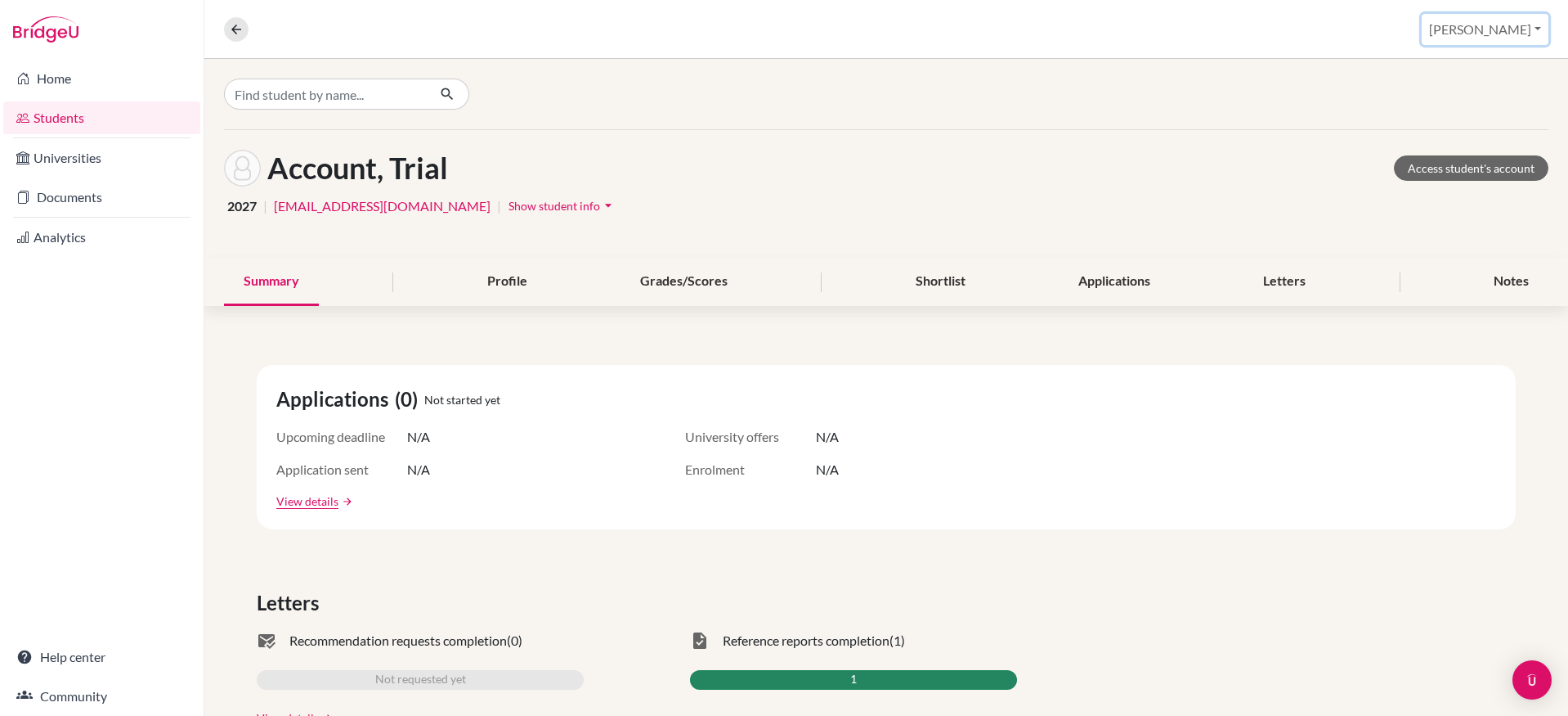
click at [1509, 36] on button "[PERSON_NAME]" at bounding box center [1485, 30] width 127 height 31
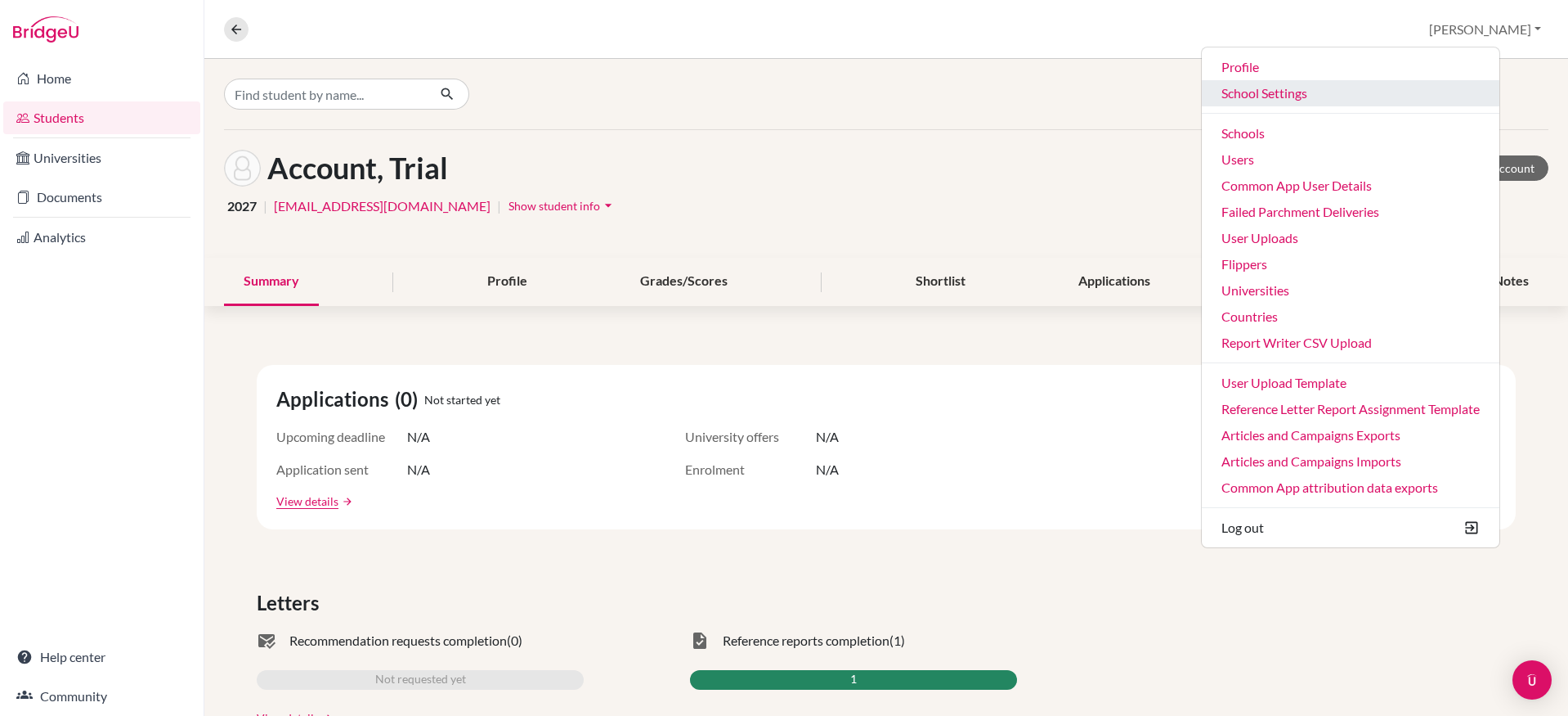
click at [1348, 92] on link "School Settings" at bounding box center [1350, 93] width 298 height 26
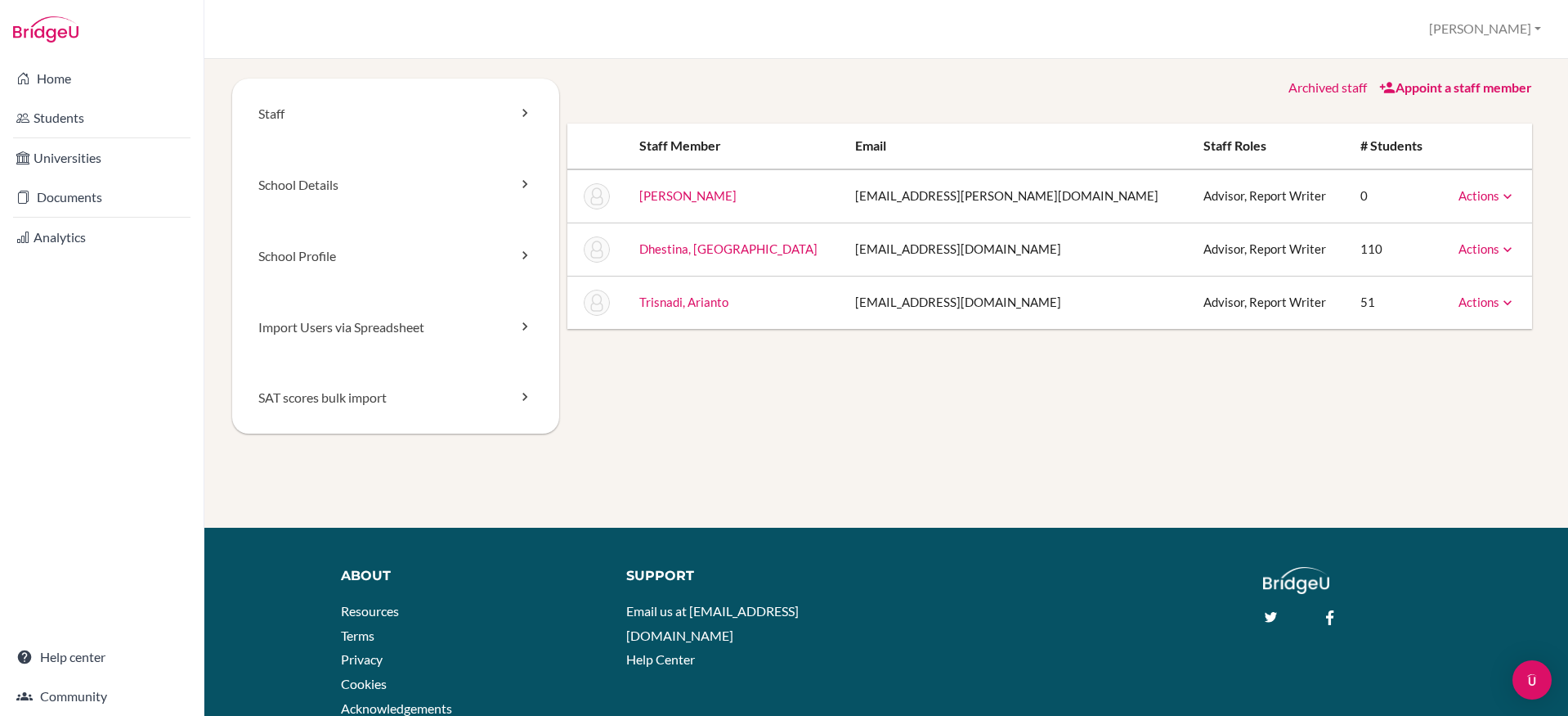
drag, startPoint x: 1027, startPoint y: 247, endPoint x: 783, endPoint y: 247, distance: 244.0
click at [783, 247] on tr "Dhestina, [GEOGRAPHIC_DATA] [EMAIL_ADDRESS][DOMAIN_NAME] Advisor, Report Writer…" at bounding box center [1049, 249] width 965 height 53
copy tr "[EMAIL_ADDRESS][DOMAIN_NAME]"
click at [720, 249] on link "Dhestina, [GEOGRAPHIC_DATA]" at bounding box center [729, 249] width 178 height 15
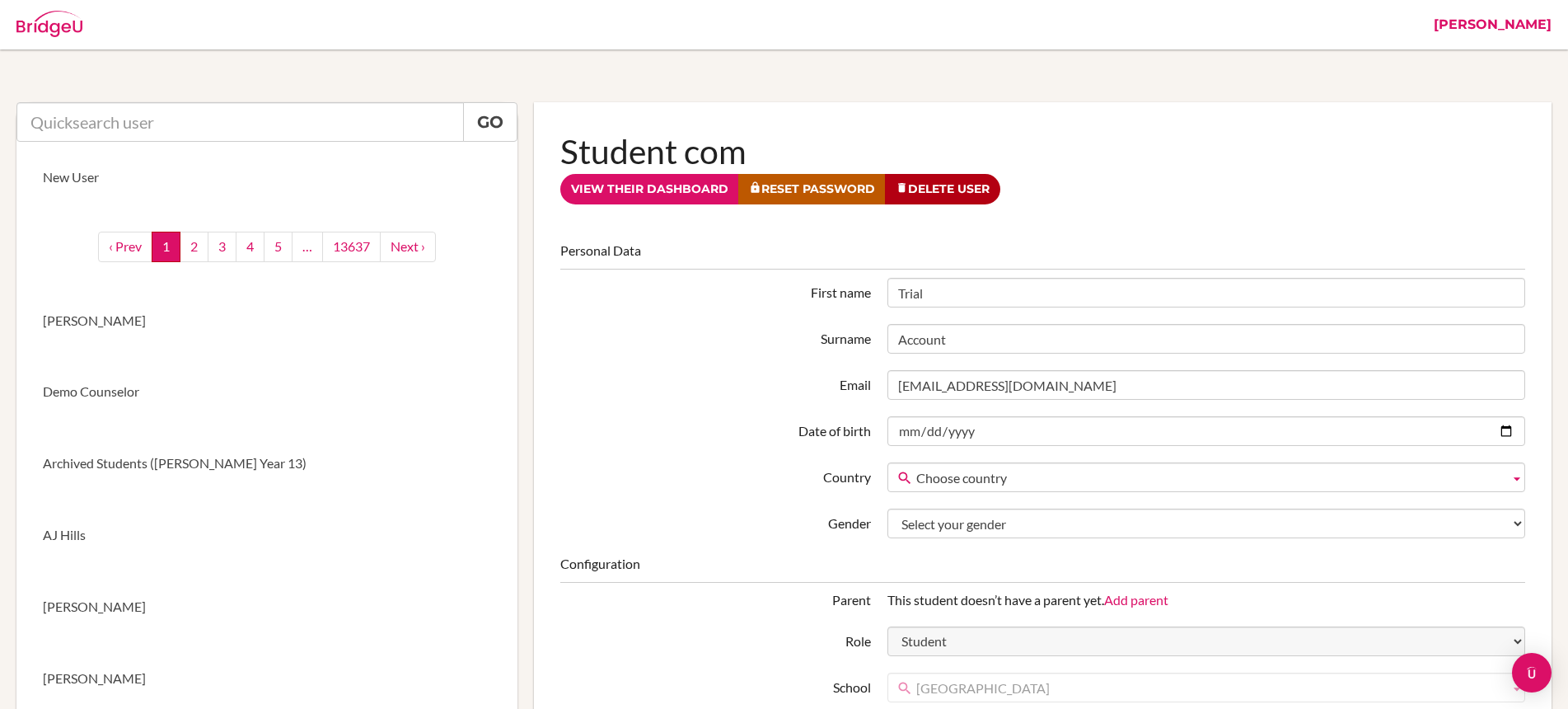
click at [1496, 20] on link "[PERSON_NAME]" at bounding box center [1492, 24] width 134 height 49
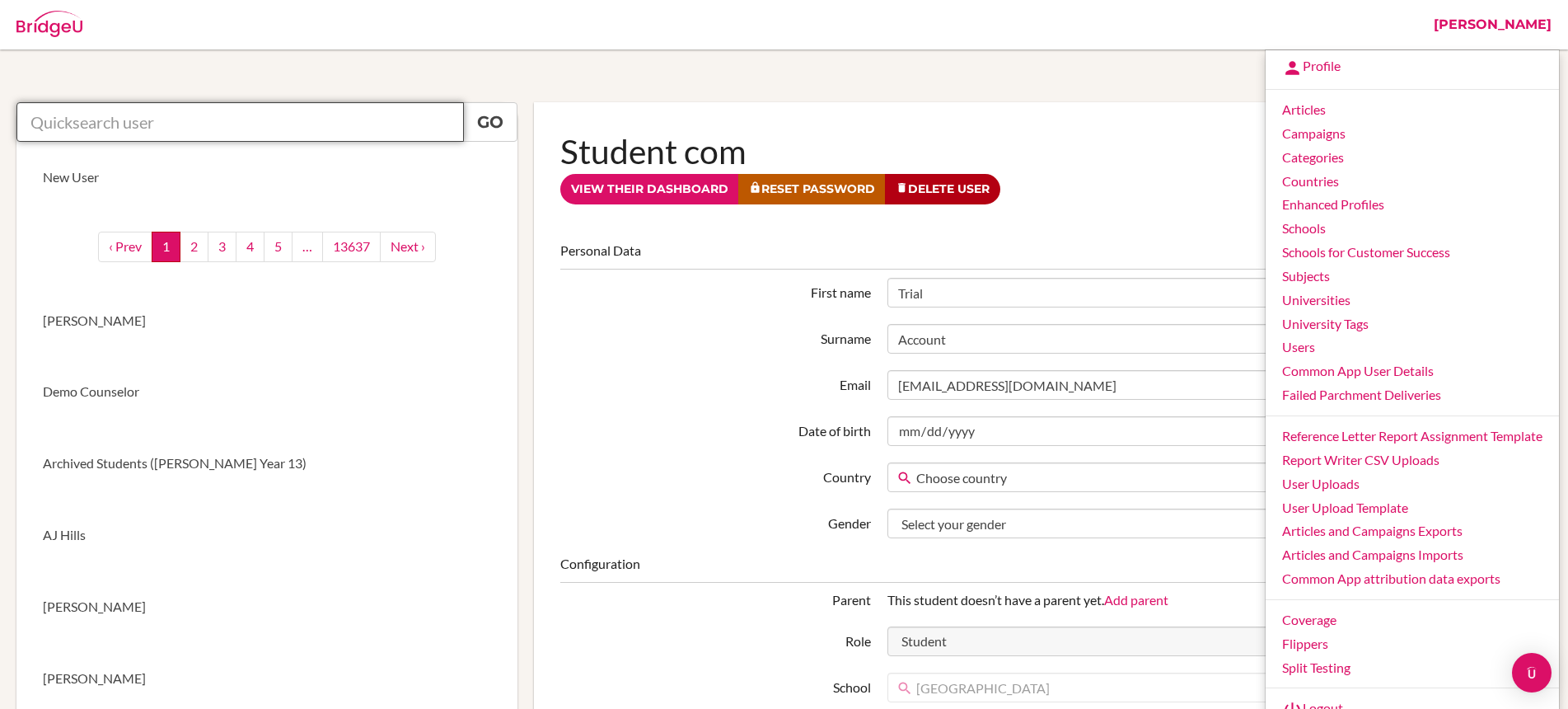
click at [265, 125] on input "text" at bounding box center [240, 122] width 448 height 40
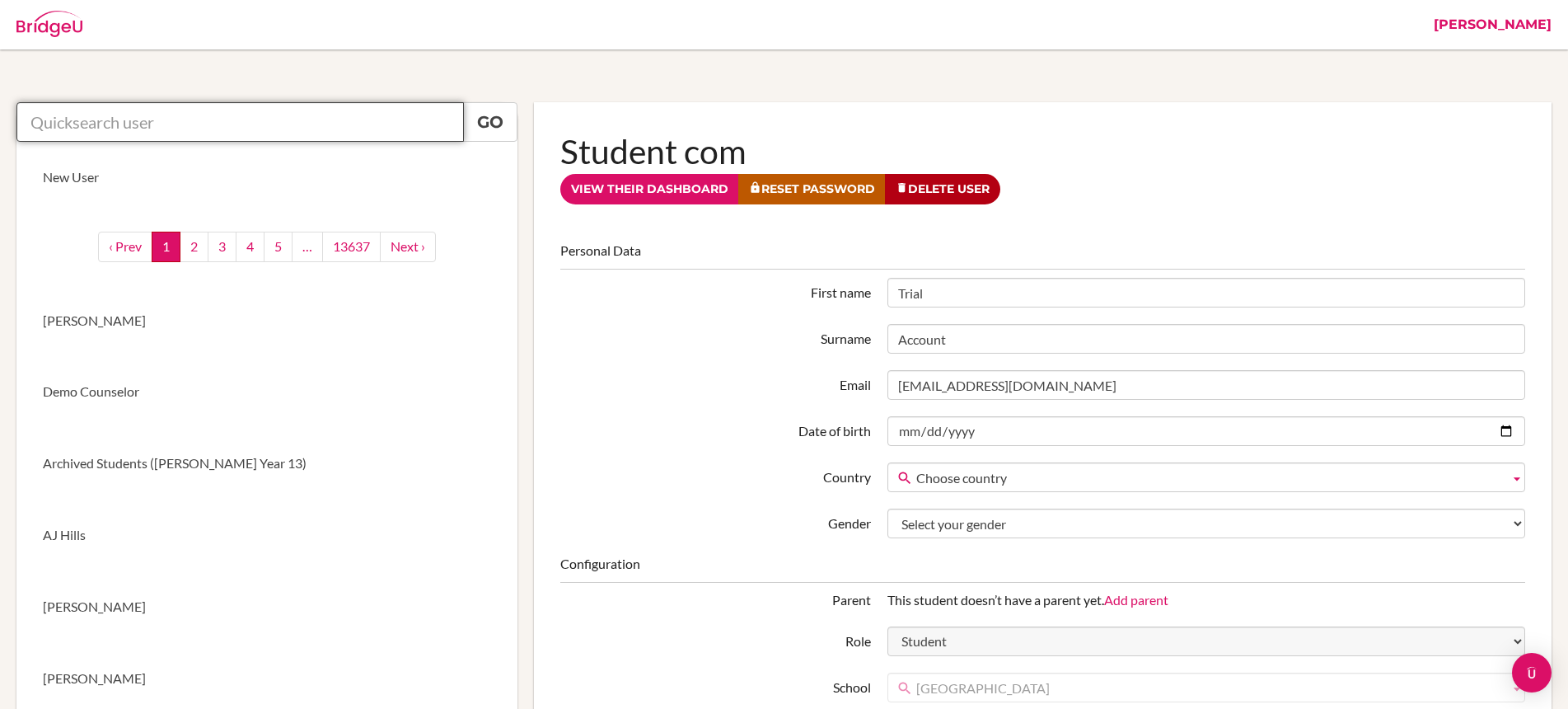
paste input "[EMAIL_ADDRESS][PERSON_NAME][DOMAIN_NAME]"
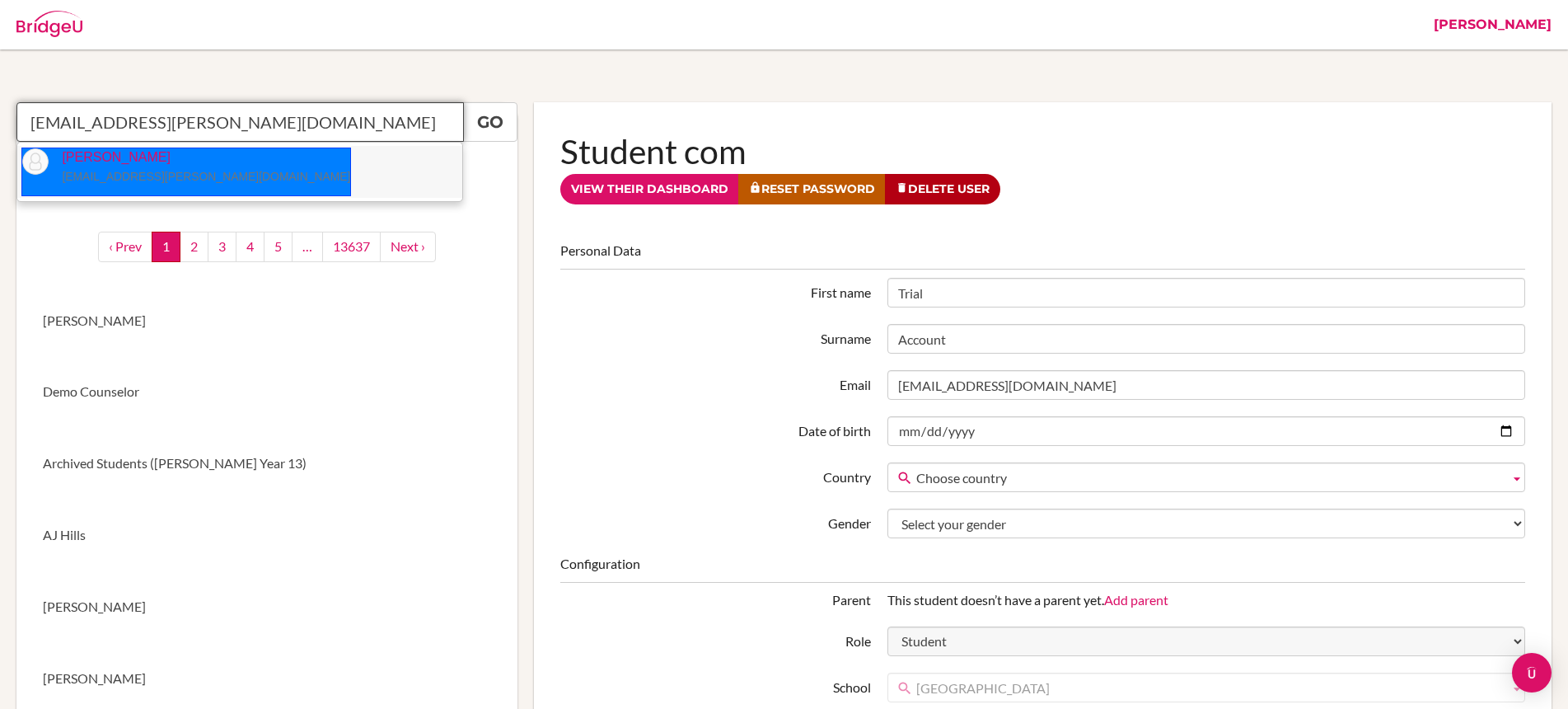
click at [116, 180] on small "[EMAIL_ADDRESS][PERSON_NAME][DOMAIN_NAME]" at bounding box center [205, 176] width 289 height 13
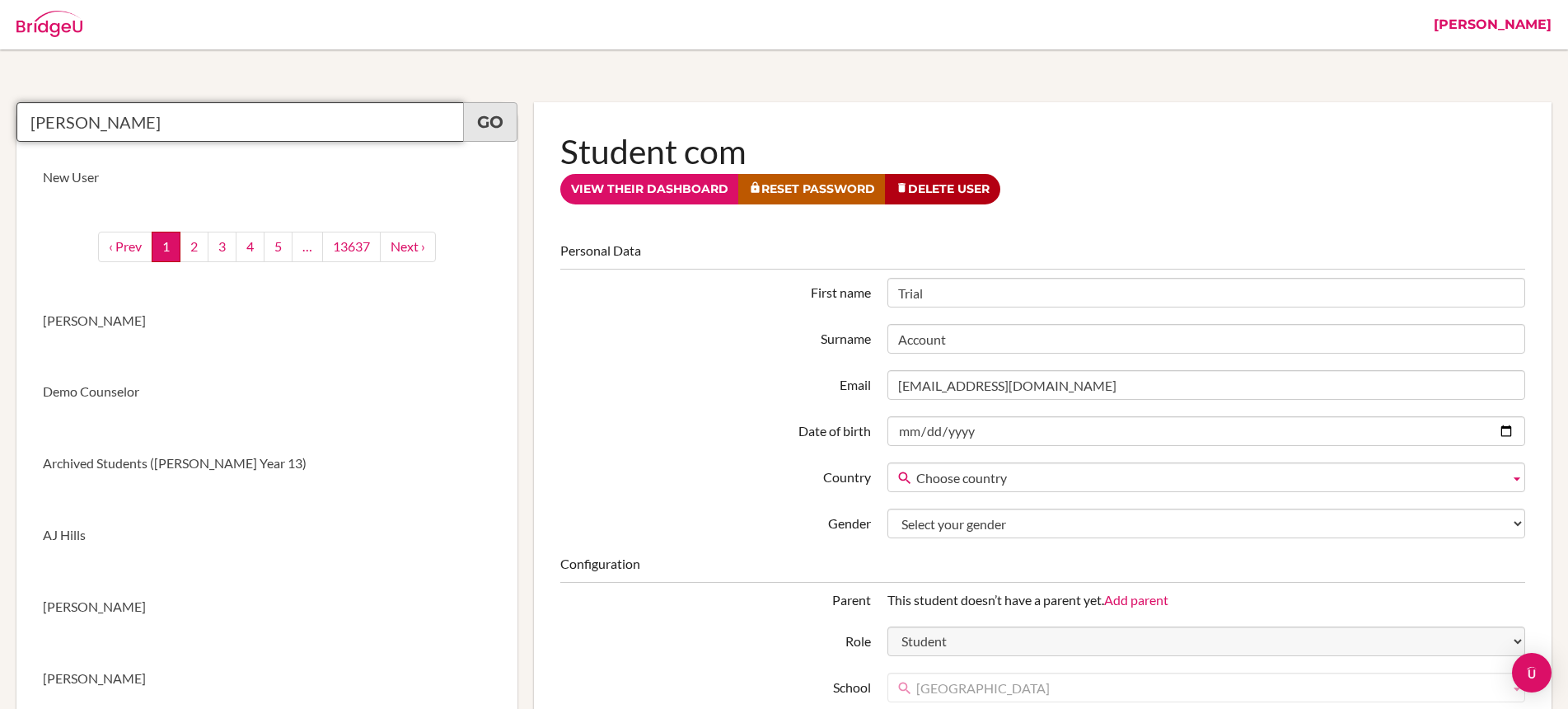
type input "Vandana Murjani"
click at [492, 117] on link "Go" at bounding box center [490, 122] width 54 height 40
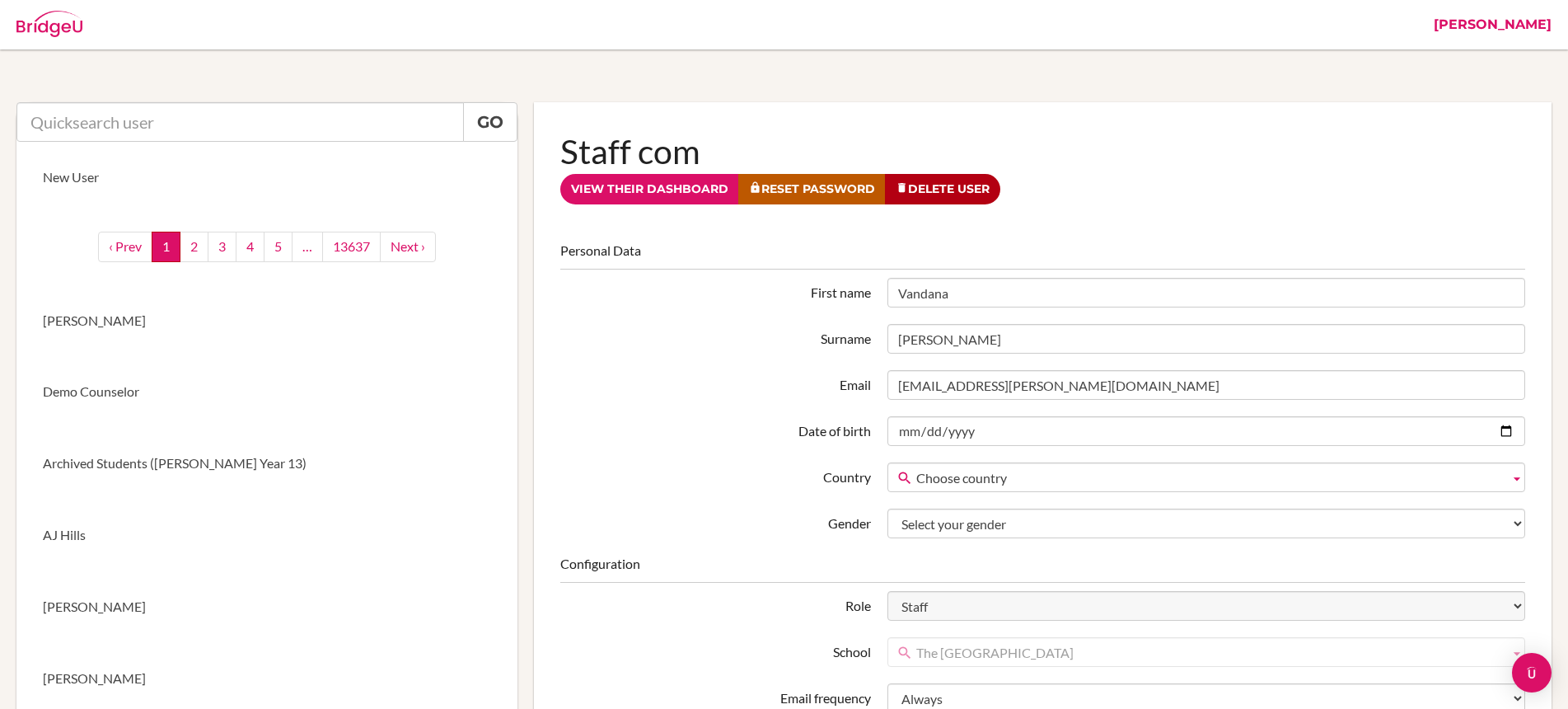
click at [1534, 27] on link "[PERSON_NAME]" at bounding box center [1492, 24] width 134 height 49
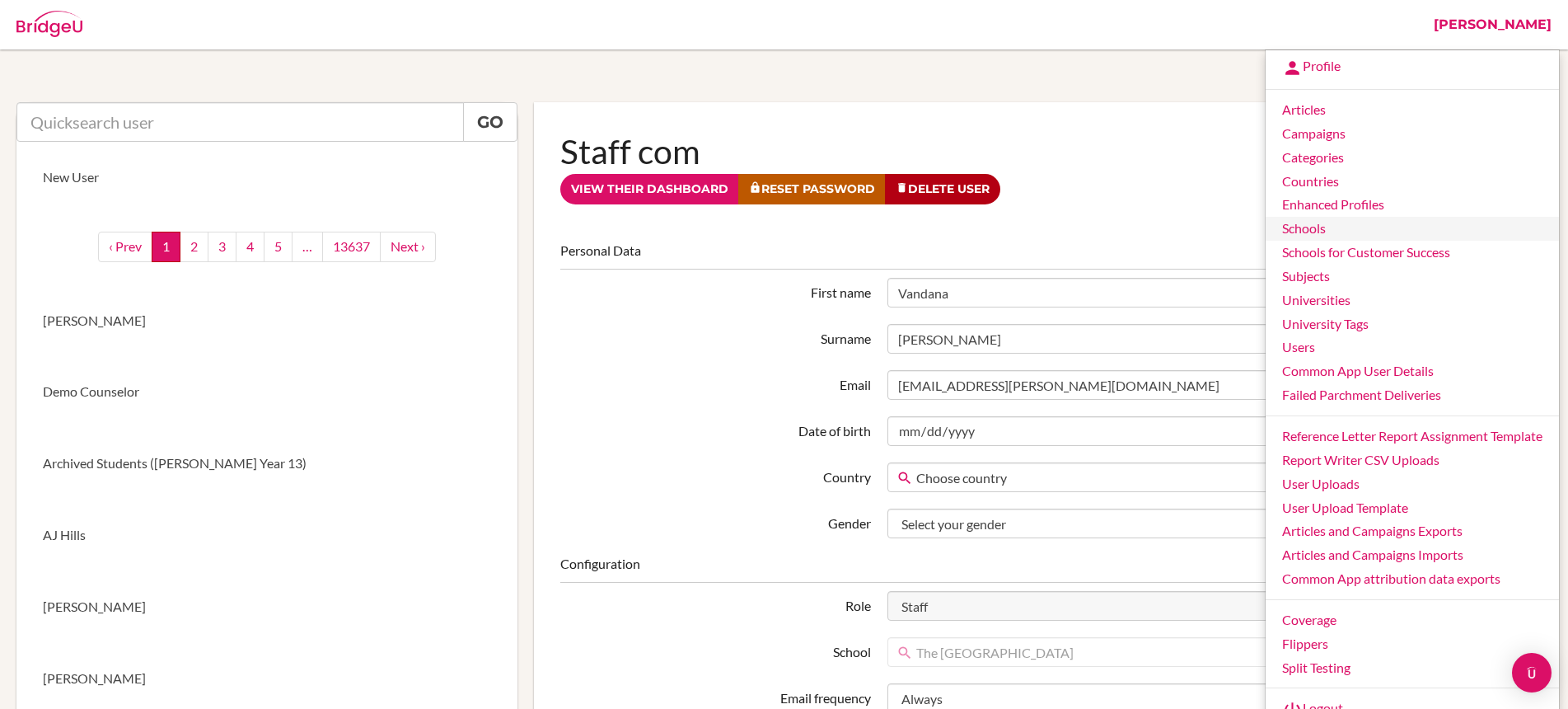
click at [1328, 226] on link "Schools" at bounding box center [1412, 229] width 294 height 24
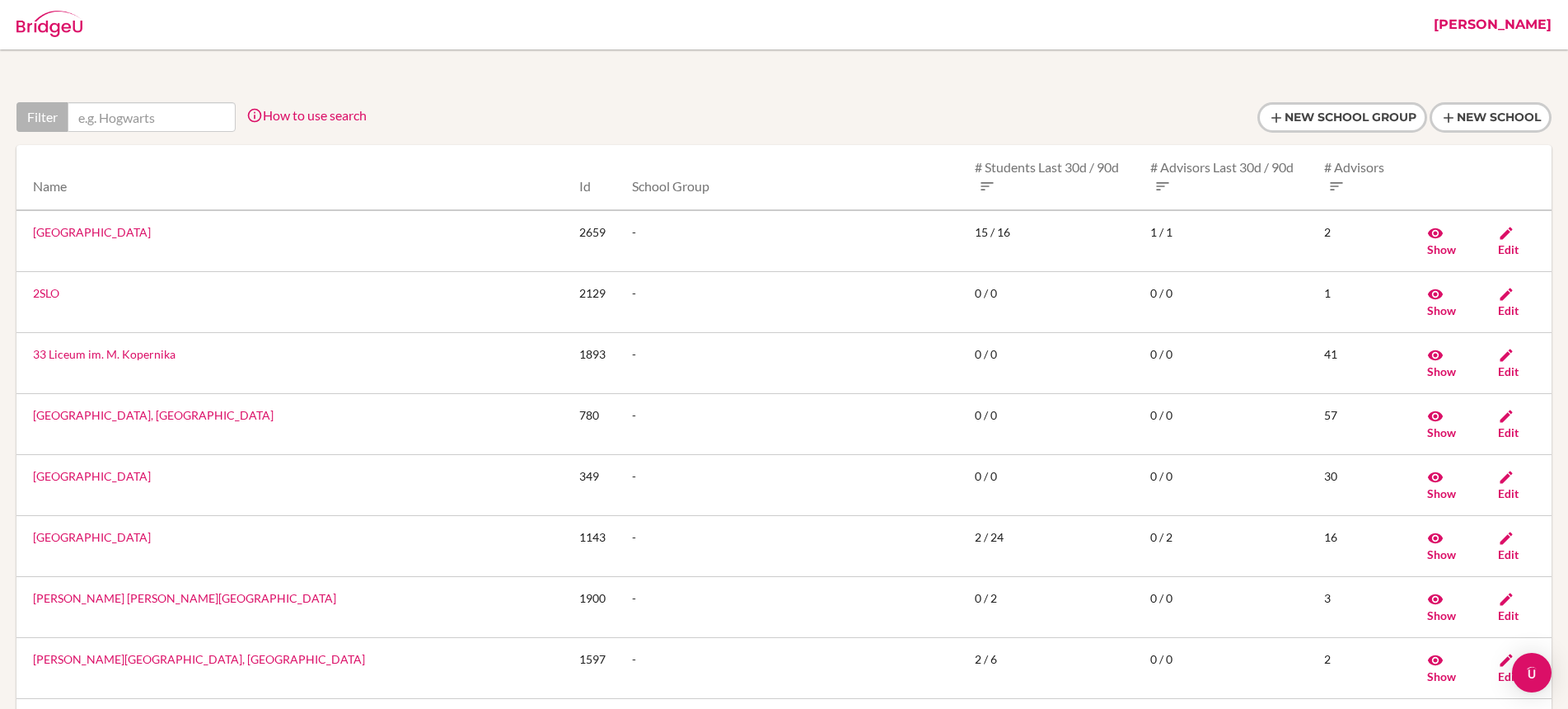
click at [171, 119] on input "text" at bounding box center [151, 117] width 168 height 30
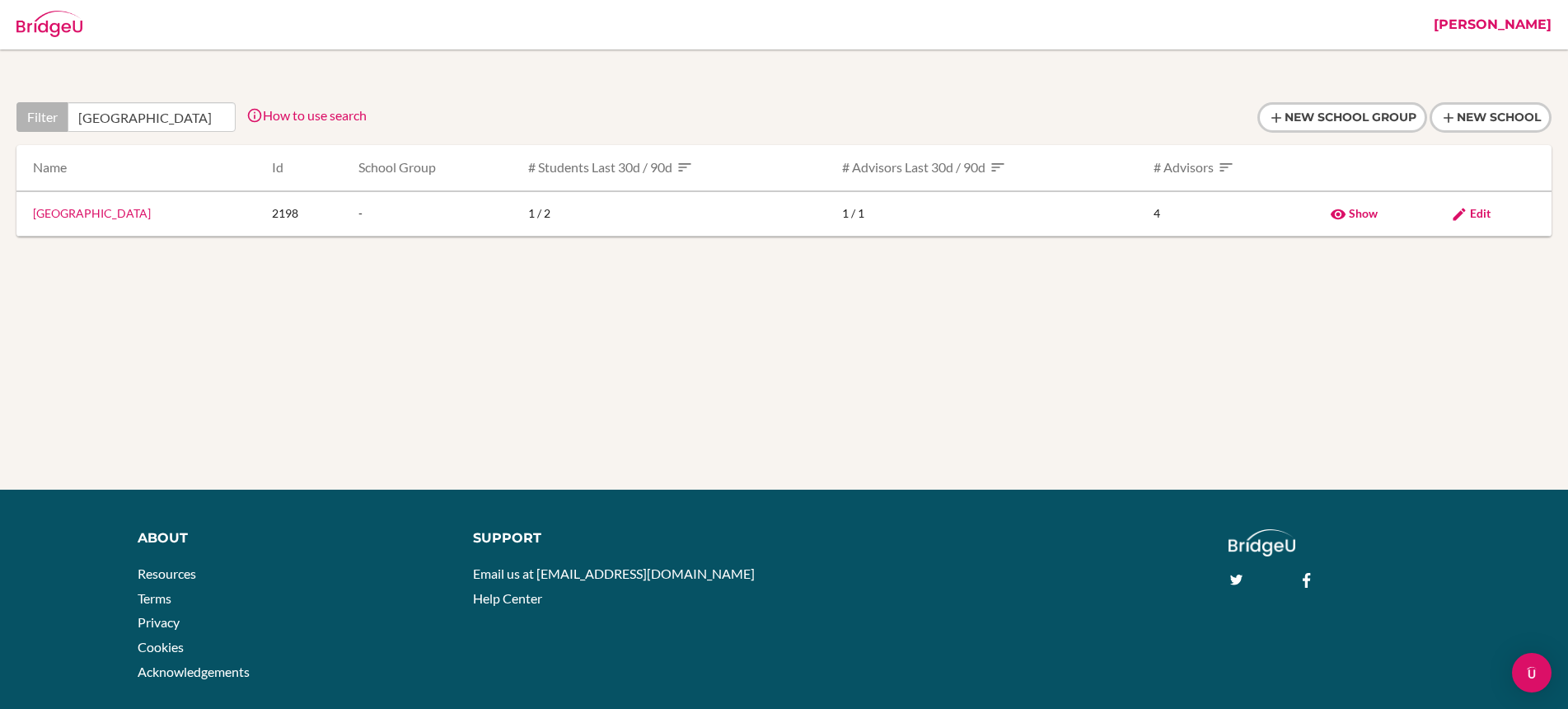
scroll to position [0, 42]
type input "[GEOGRAPHIC_DATA]"
click at [1481, 211] on span "Edit" at bounding box center [1480, 213] width 21 height 14
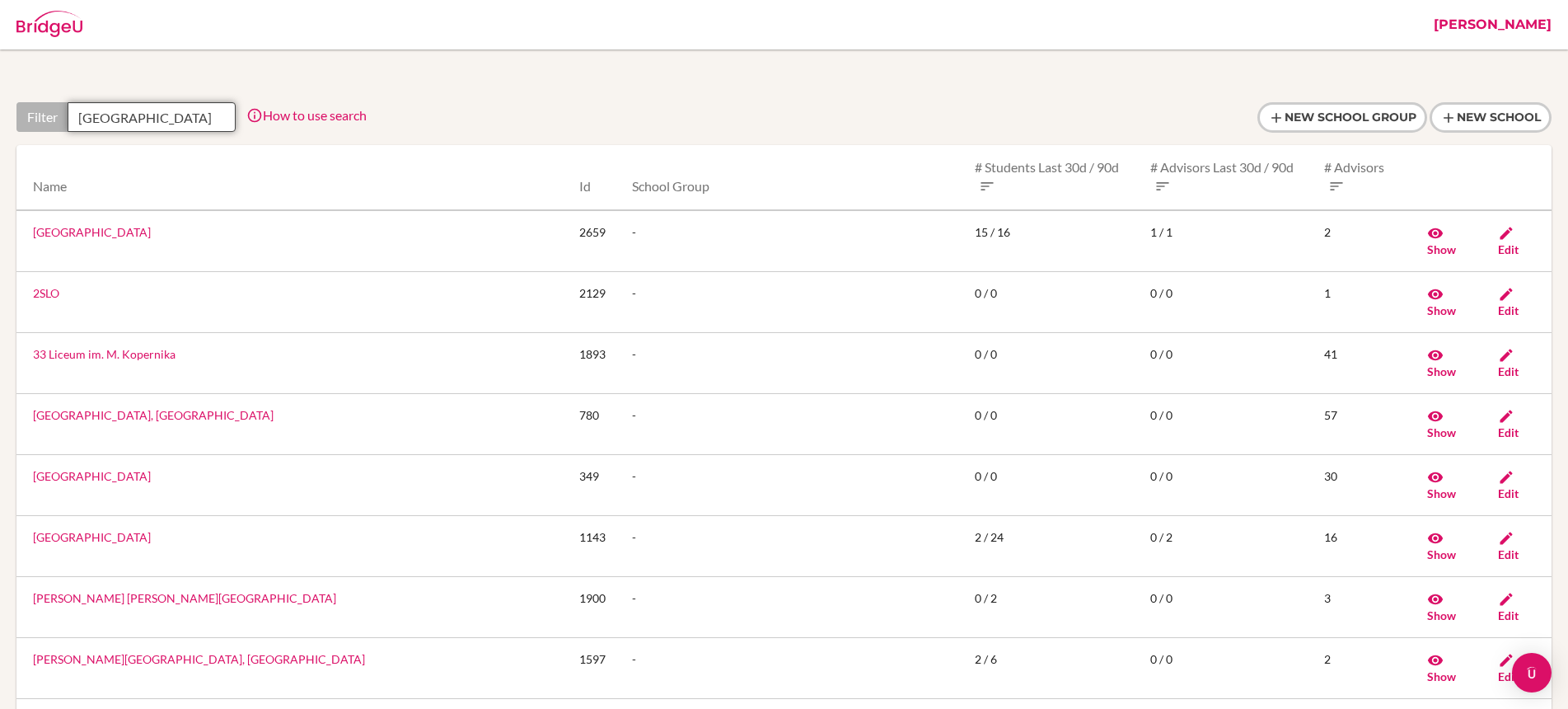
scroll to position [0, 42]
drag, startPoint x: 138, startPoint y: 118, endPoint x: 251, endPoint y: 119, distance: 113.0
click at [251, 119] on div "Filter [GEOGRAPHIC_DATA] How to use search Filter by school name, accessible co…" at bounding box center [191, 117] width 350 height 30
paste input "Beacon Academy"
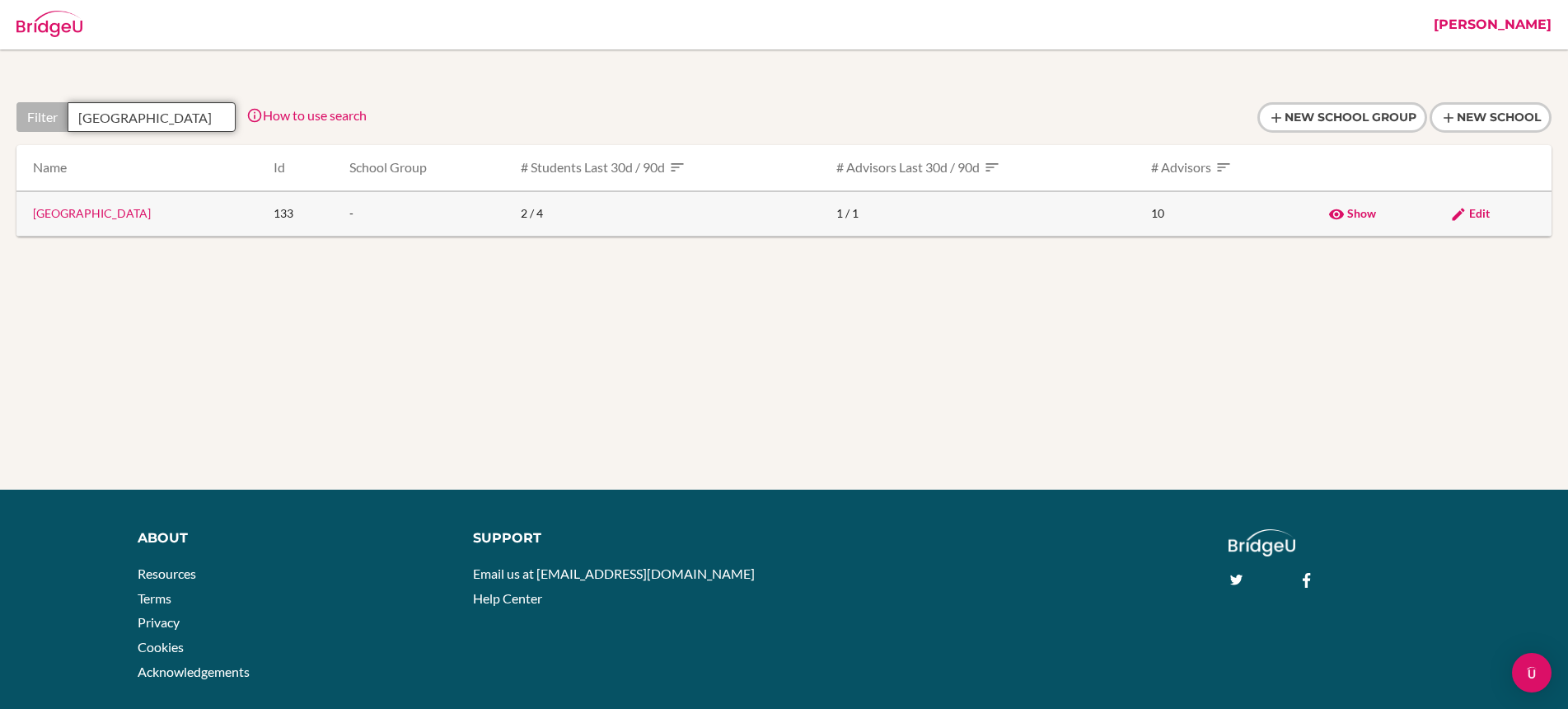
type input "Beacon Academy"
click at [1469, 209] on span "Edit" at bounding box center [1479, 213] width 21 height 14
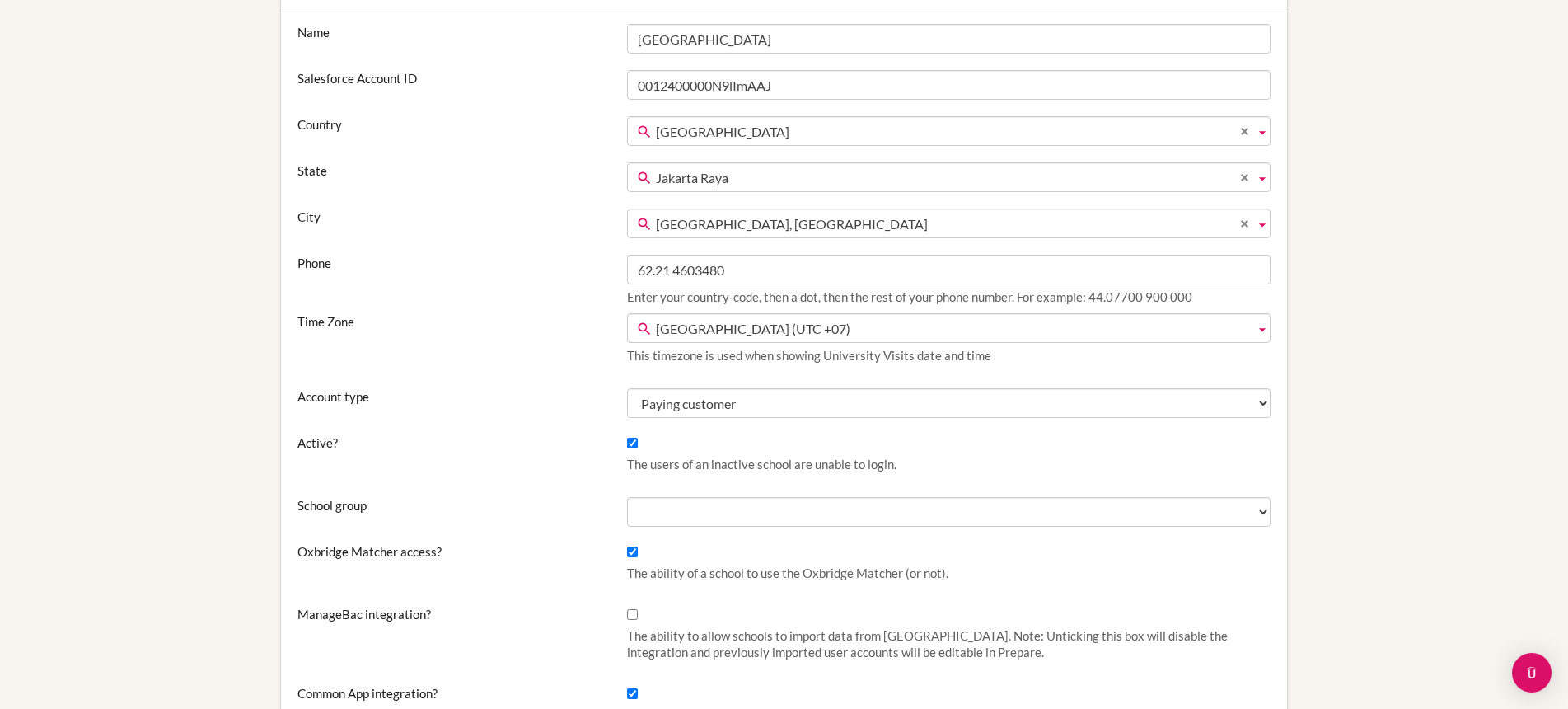
scroll to position [197, 0]
